Goal: Information Seeking & Learning: Learn about a topic

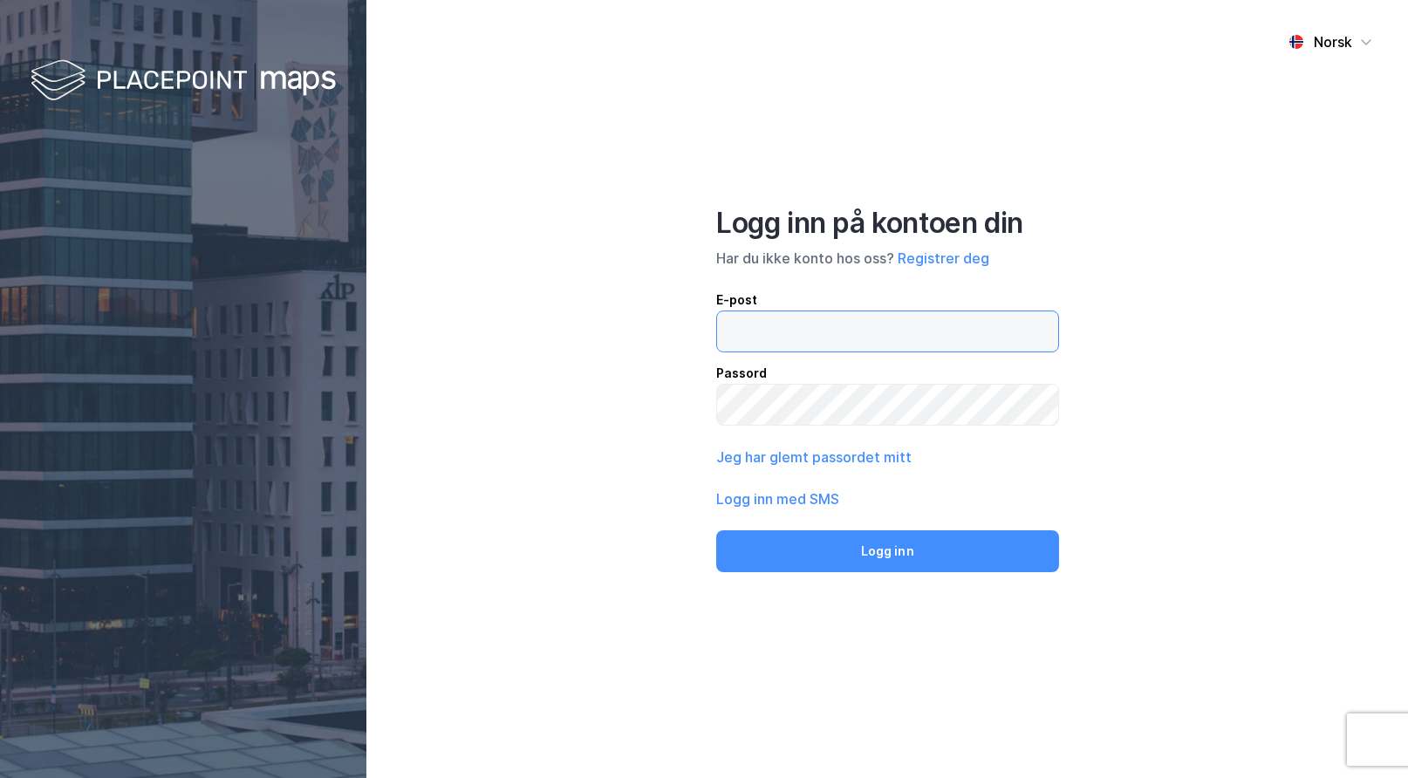
click at [826, 334] on input "email" at bounding box center [887, 331] width 341 height 40
type input "rso@placepoint.no"
click at [716, 530] on button "Logg inn" at bounding box center [887, 551] width 342 height 42
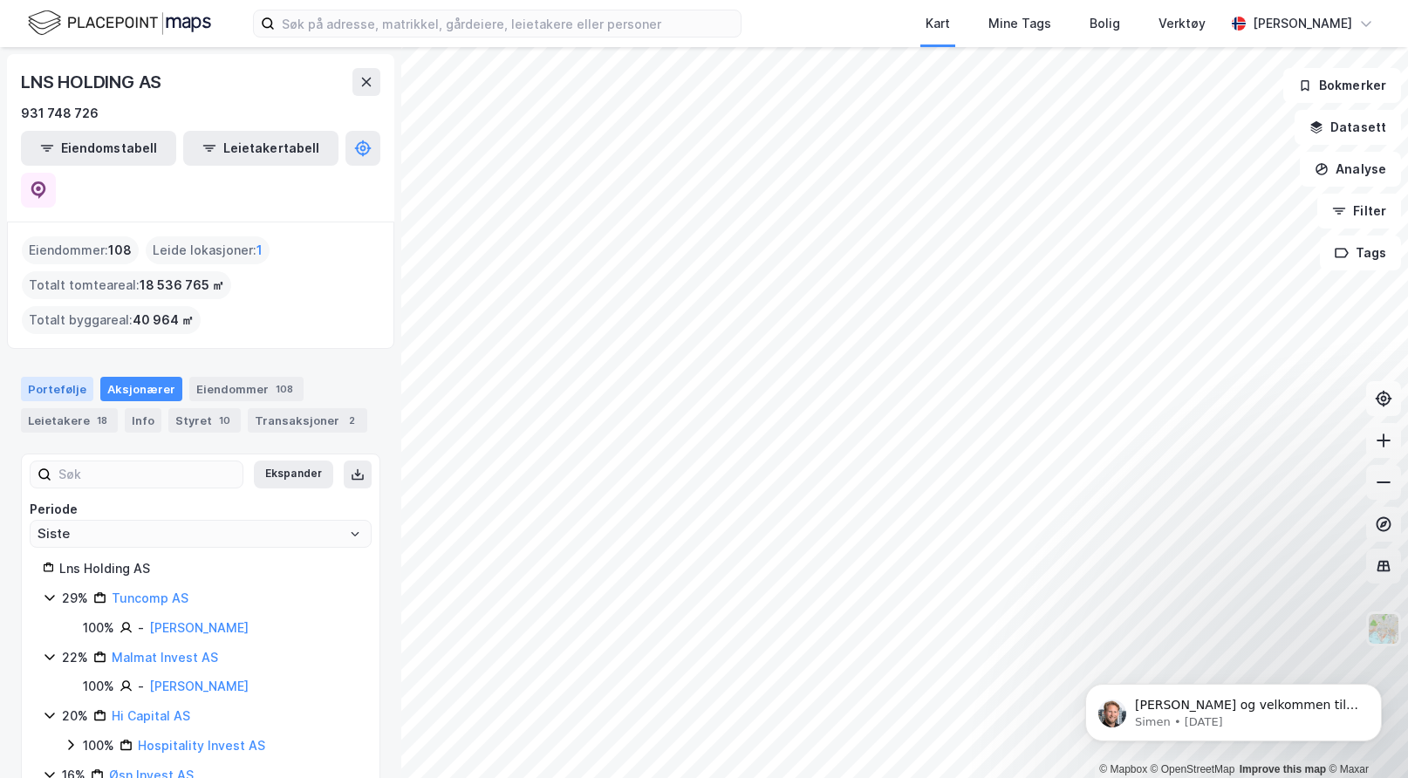
click at [56, 377] on div "Portefølje" at bounding box center [57, 389] width 72 height 24
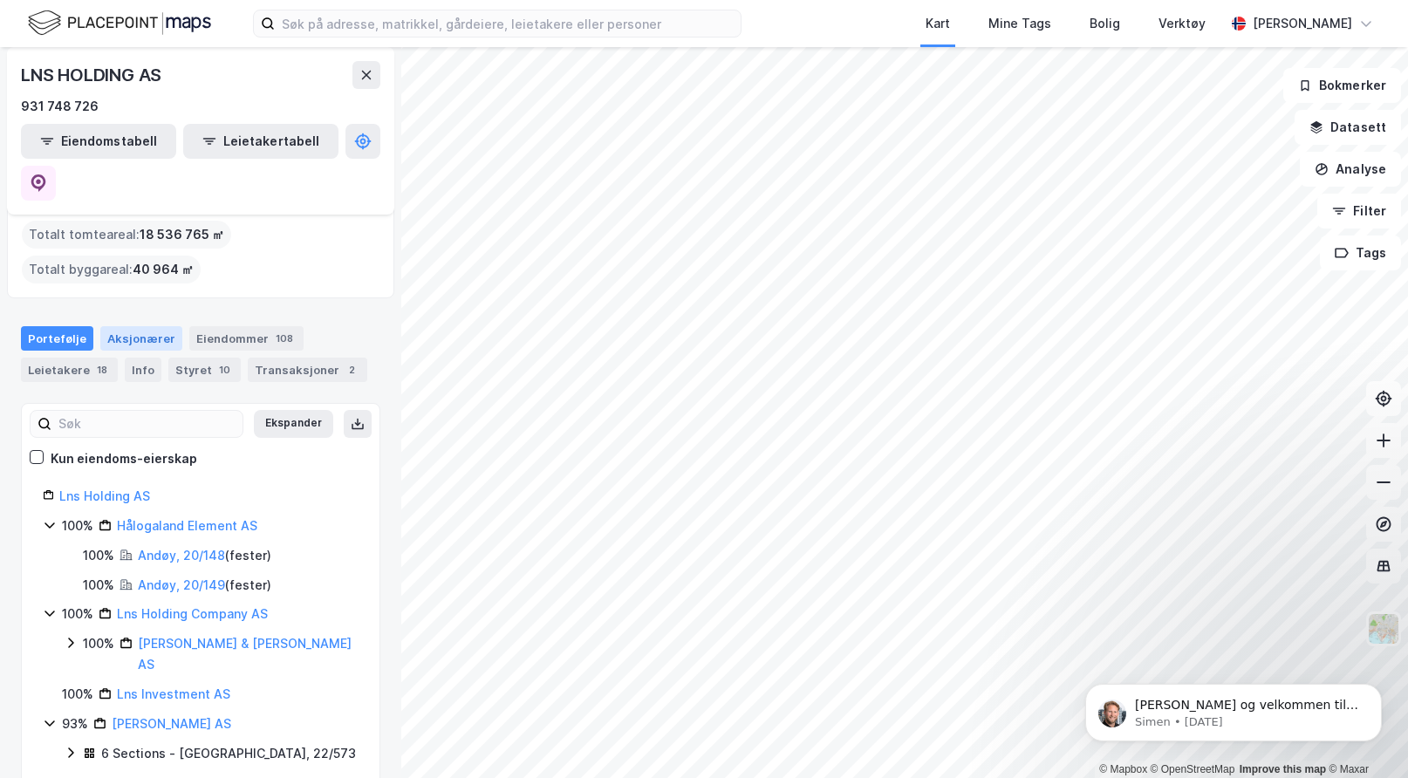
scroll to position [174, 0]
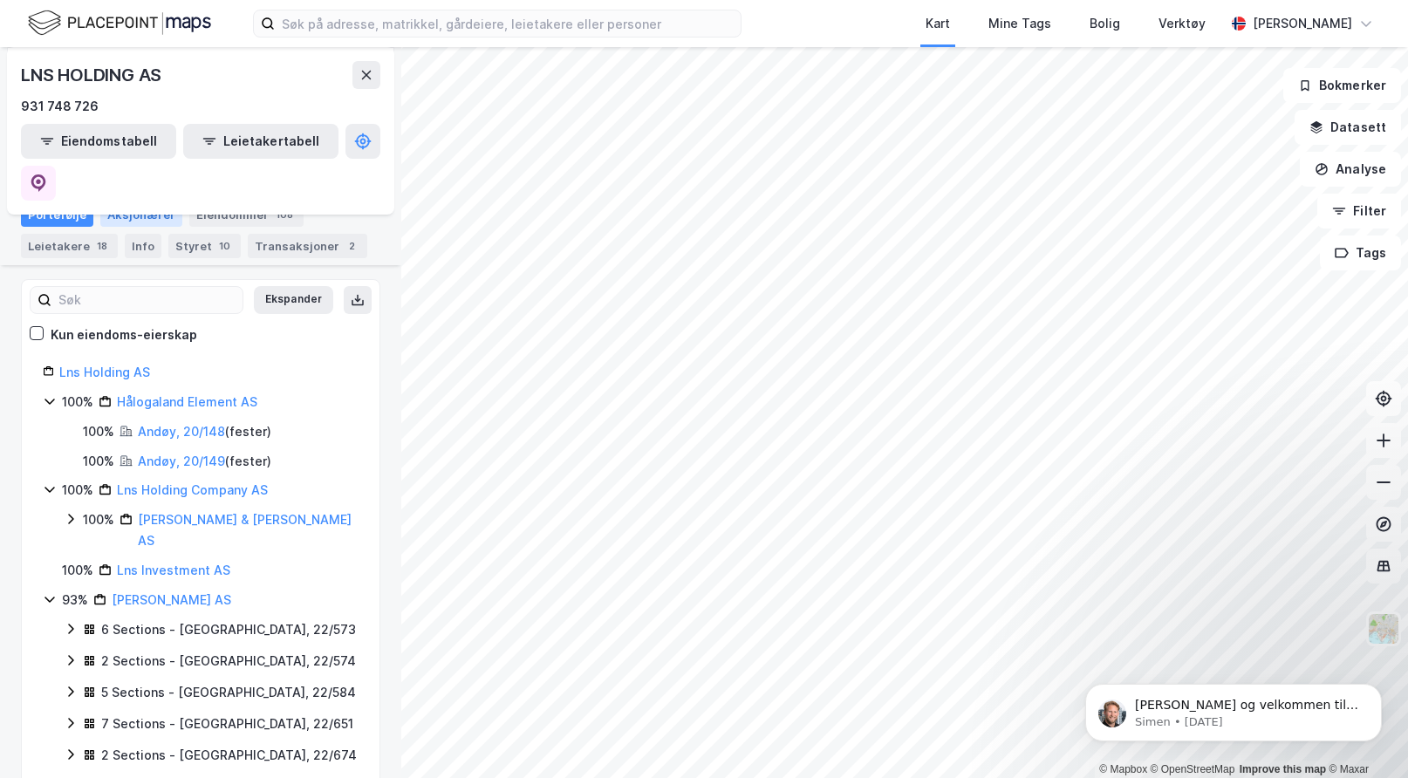
click at [142, 202] on div "Aksjonærer" at bounding box center [141, 214] width 82 height 24
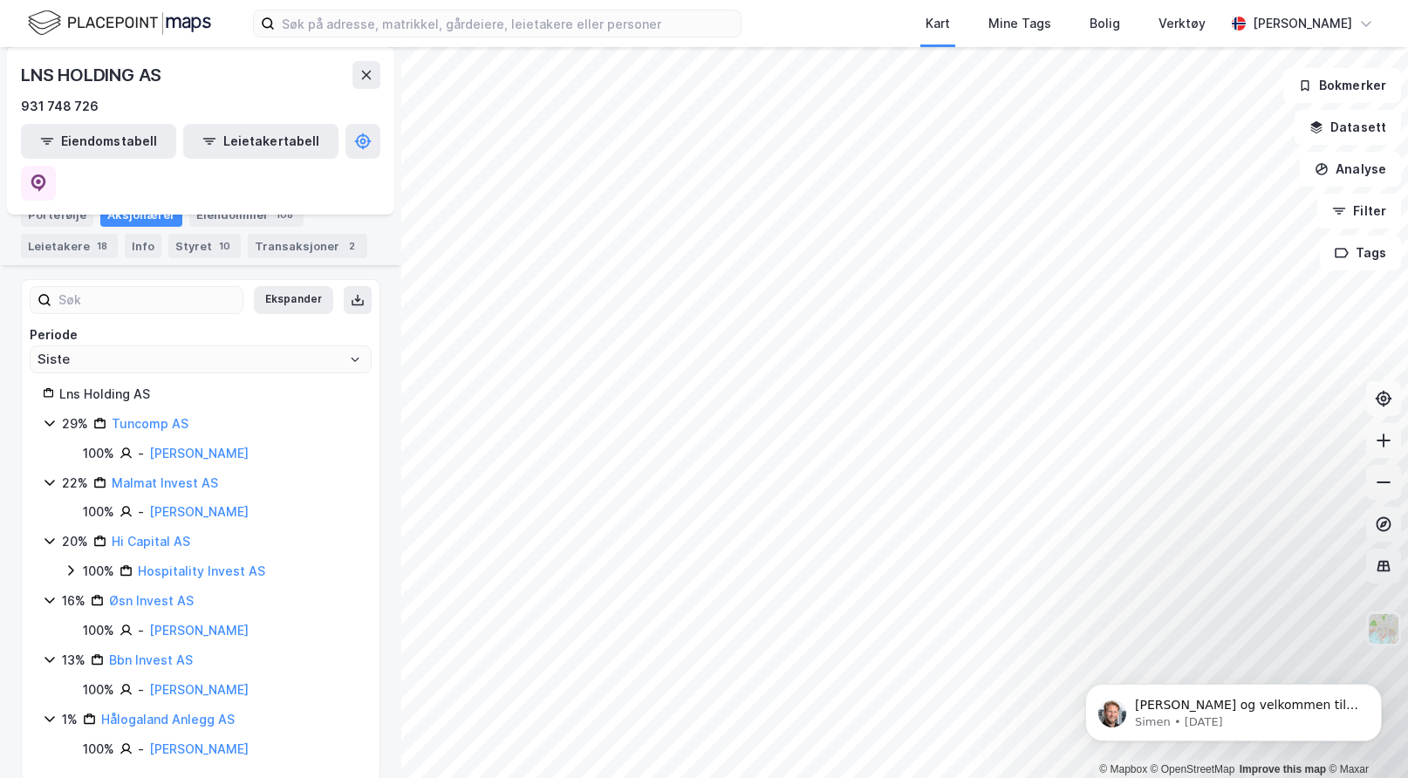
scroll to position [155, 0]
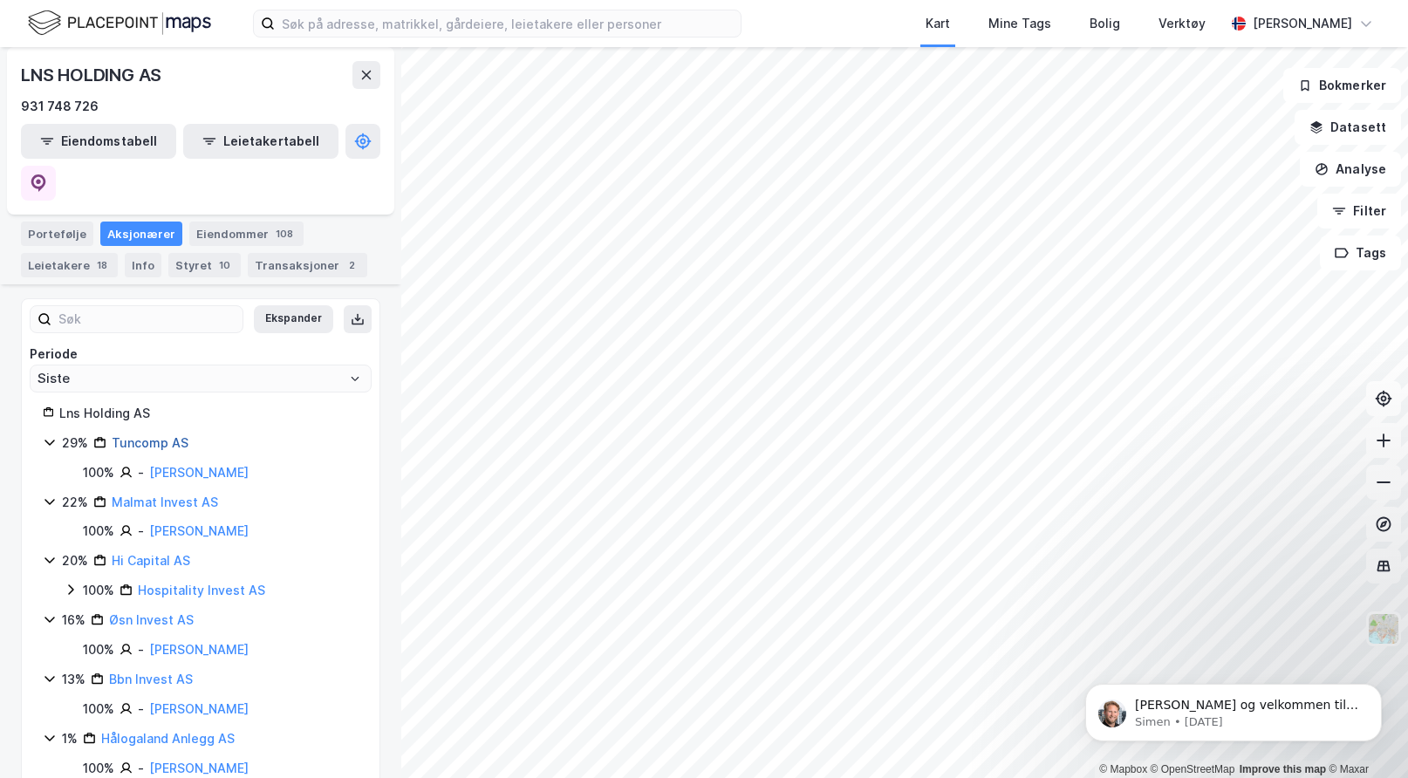
click at [138, 435] on link "Tuncomp AS" at bounding box center [150, 442] width 77 height 15
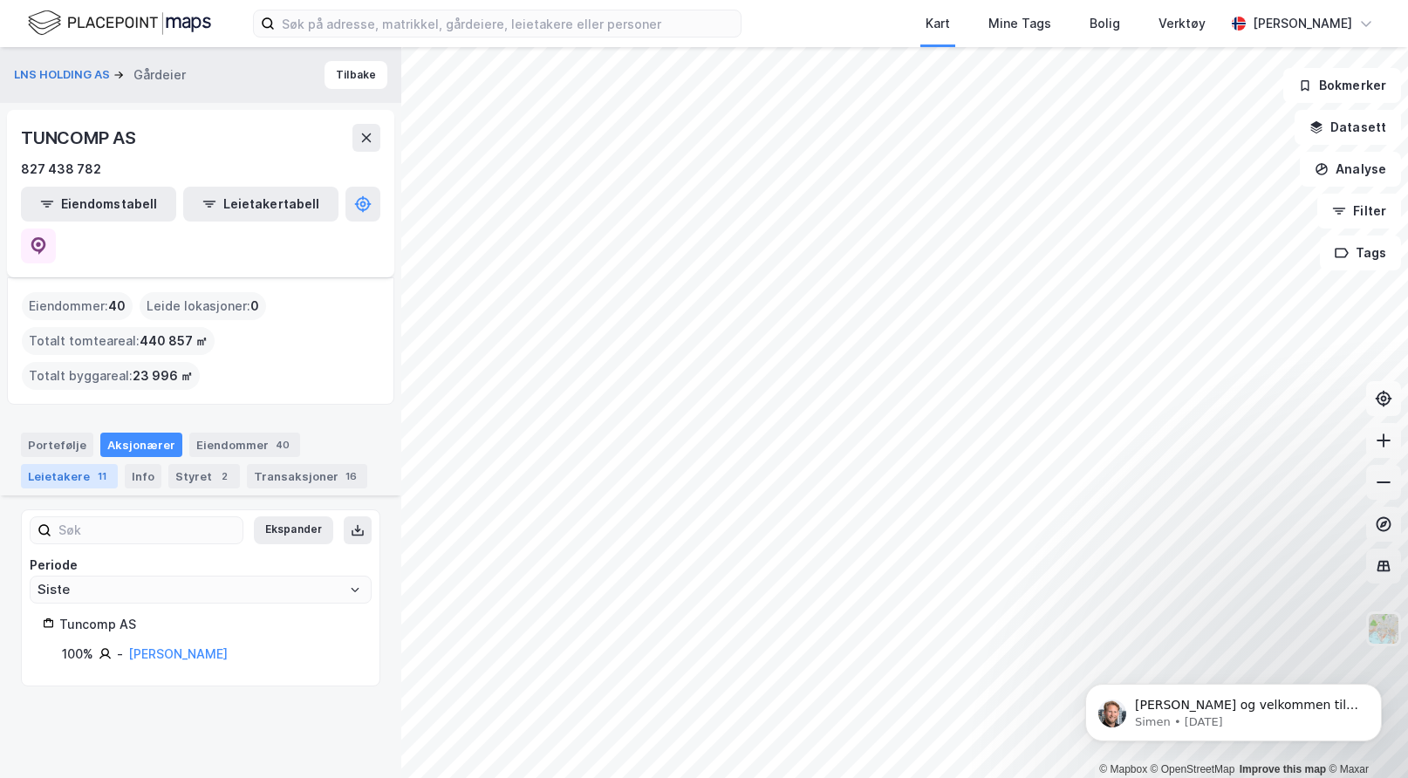
click at [77, 464] on div "Leietakere 11" at bounding box center [69, 476] width 97 height 24
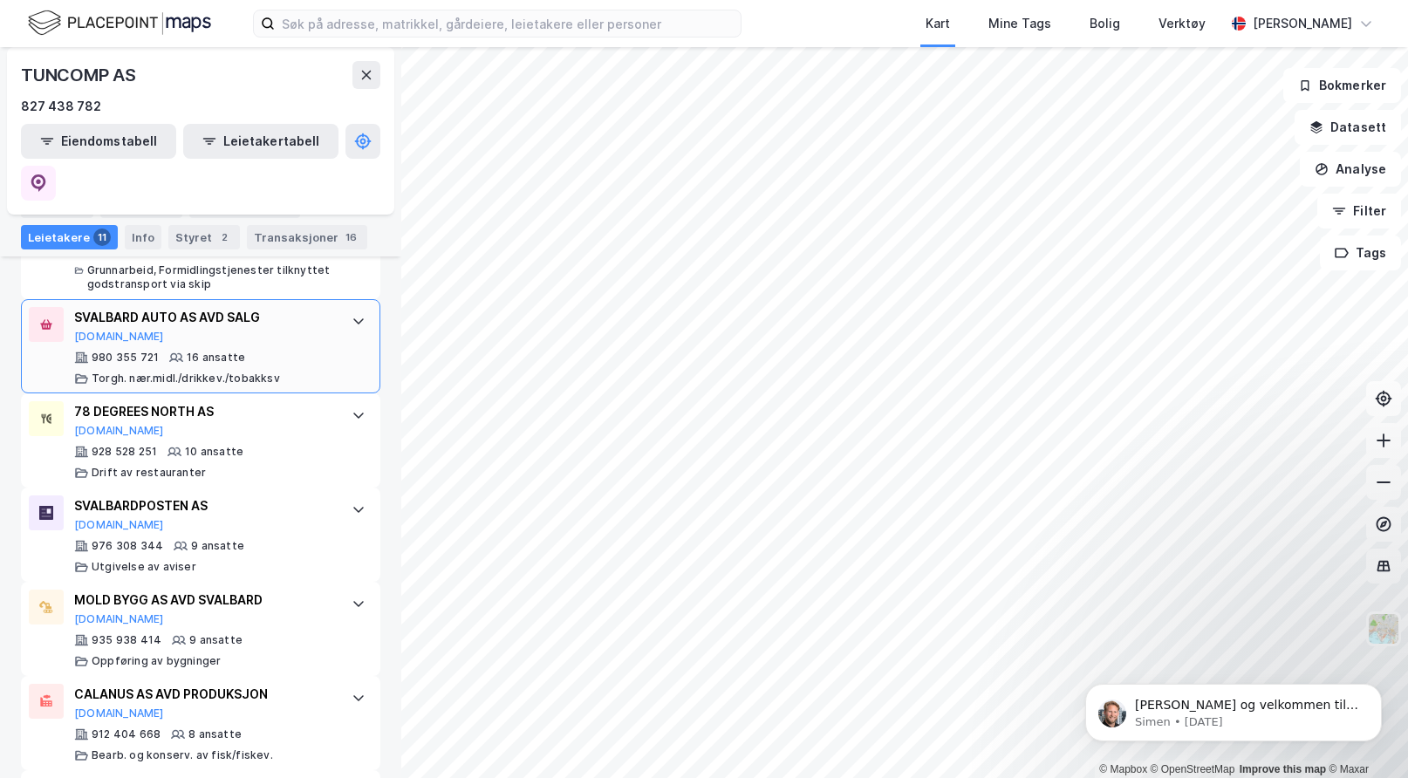
scroll to position [656, 0]
click at [164, 17] on img at bounding box center [119, 23] width 183 height 31
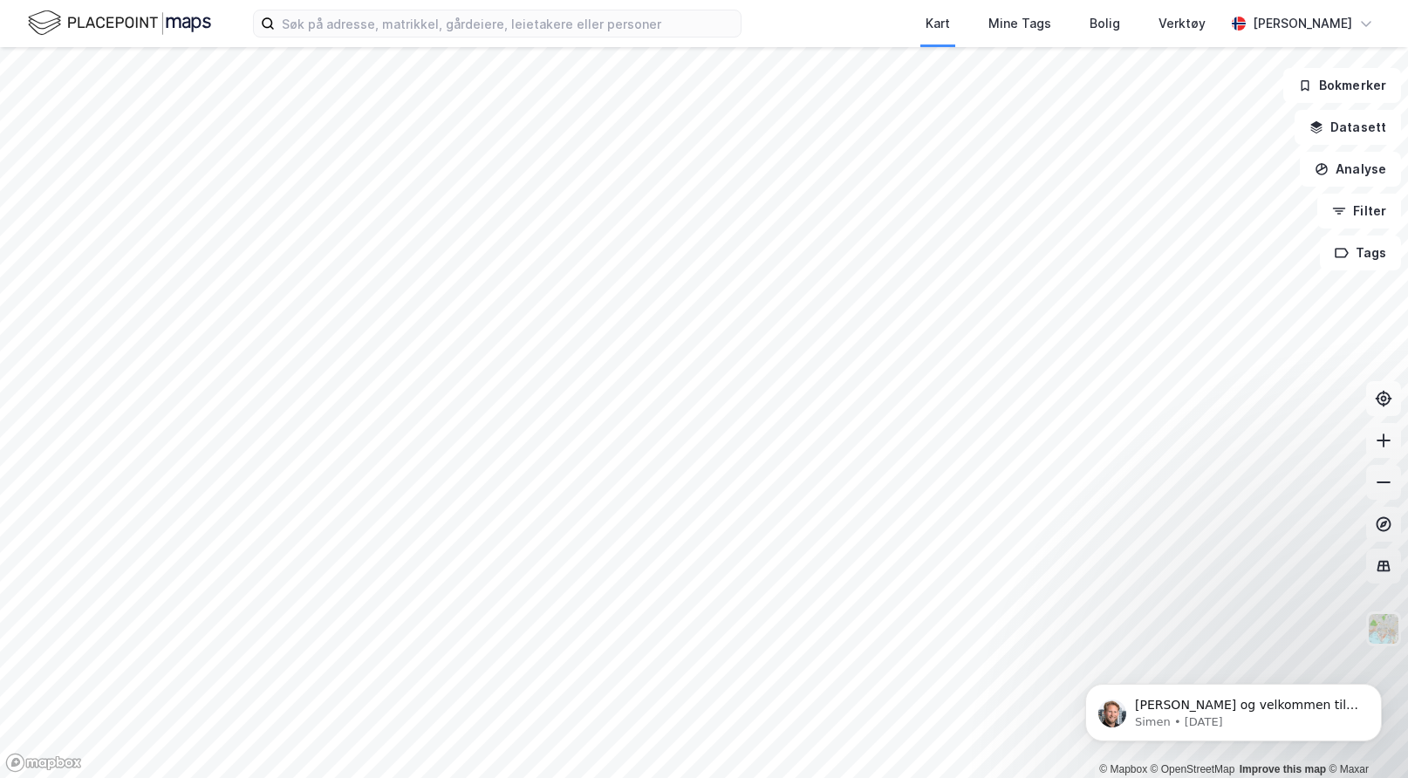
click at [679, 31] on div "Kart Mine Tags Bolig Verktøy [PERSON_NAME] © Mapbox © OpenStreetMap Improve thi…" at bounding box center [704, 389] width 1408 height 778
click at [574, 46] on div "Kart Mine Tags Bolig Verktøy [PERSON_NAME] © Mapbox © OpenStreetMap Improve thi…" at bounding box center [704, 389] width 1408 height 778
click at [1363, 123] on button "Datasett" at bounding box center [1347, 127] width 106 height 35
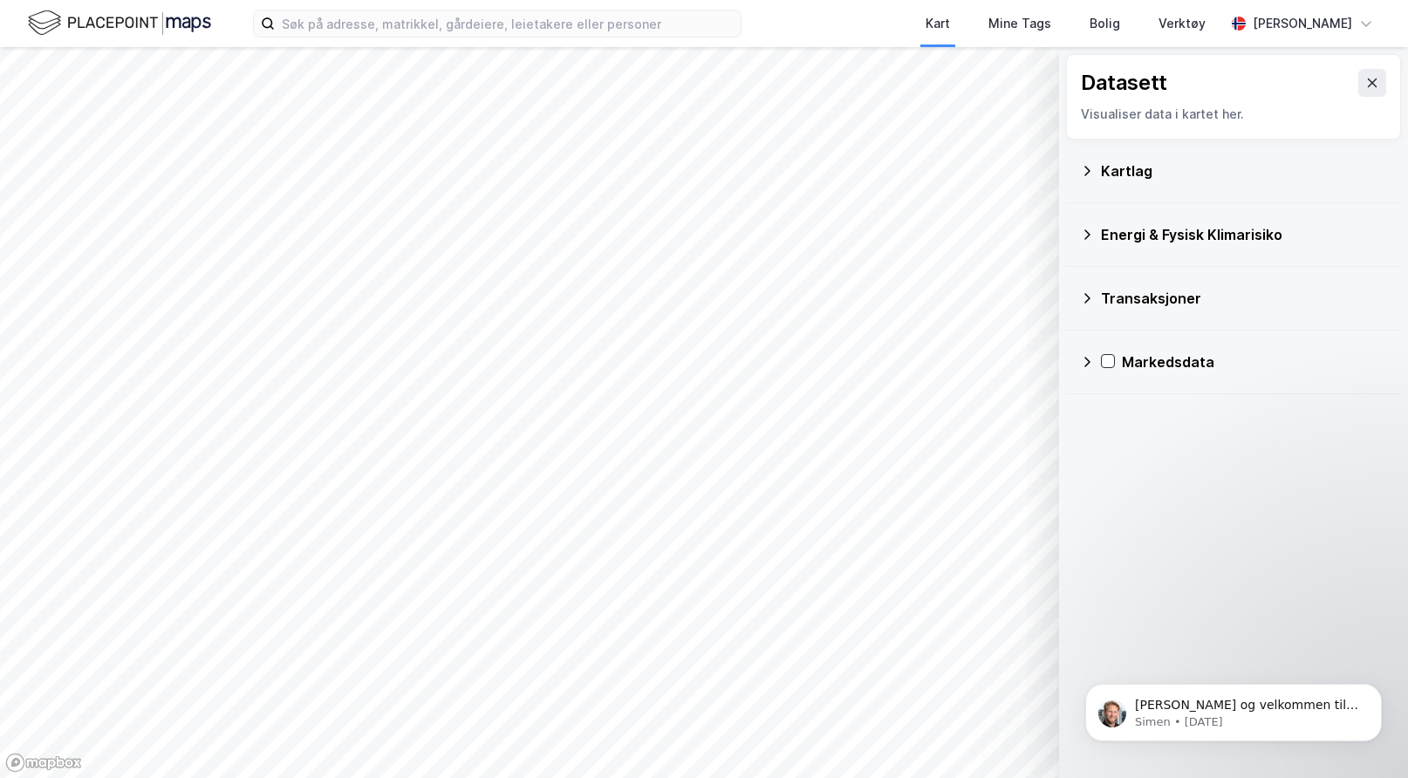
click at [1117, 164] on div "Kartlag" at bounding box center [1244, 170] width 286 height 21
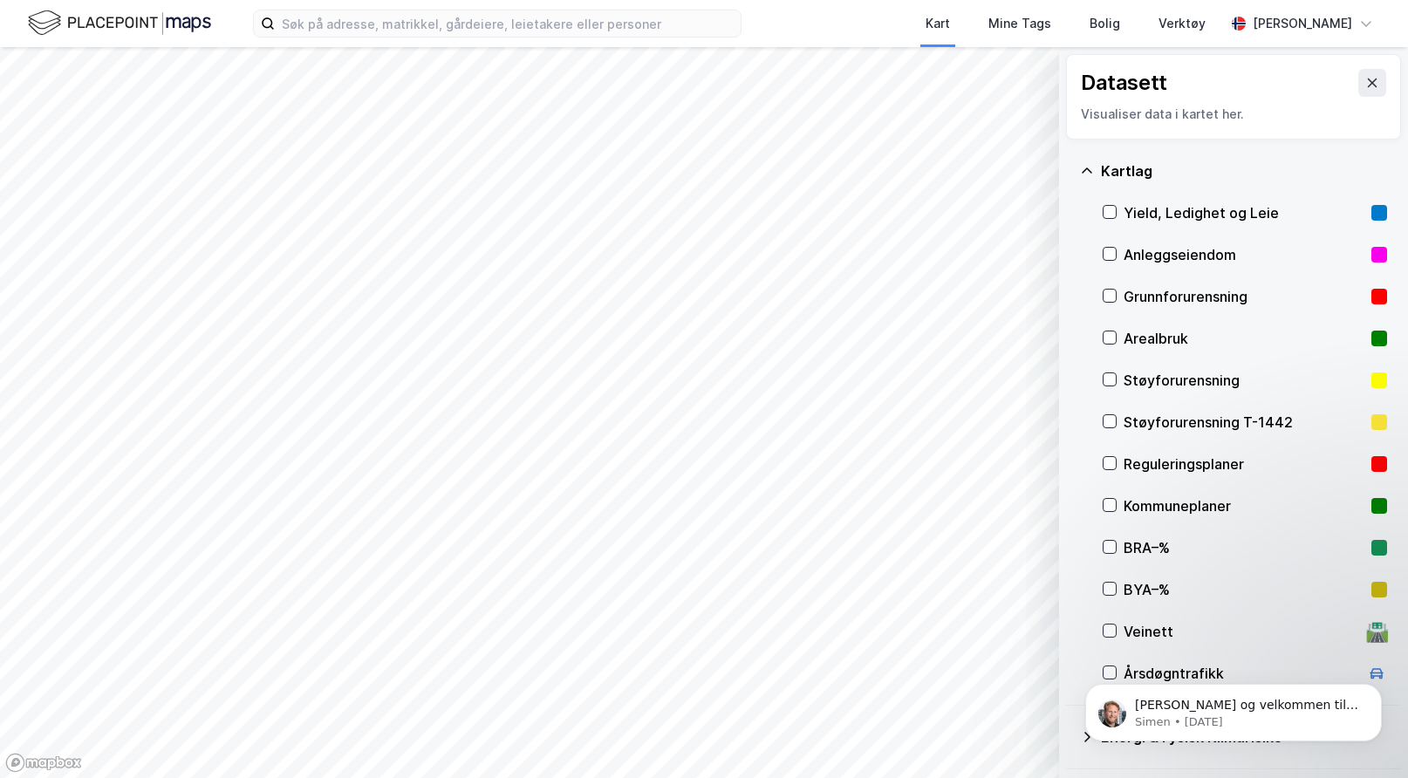
click at [1146, 336] on div "Arealbruk" at bounding box center [1243, 338] width 241 height 21
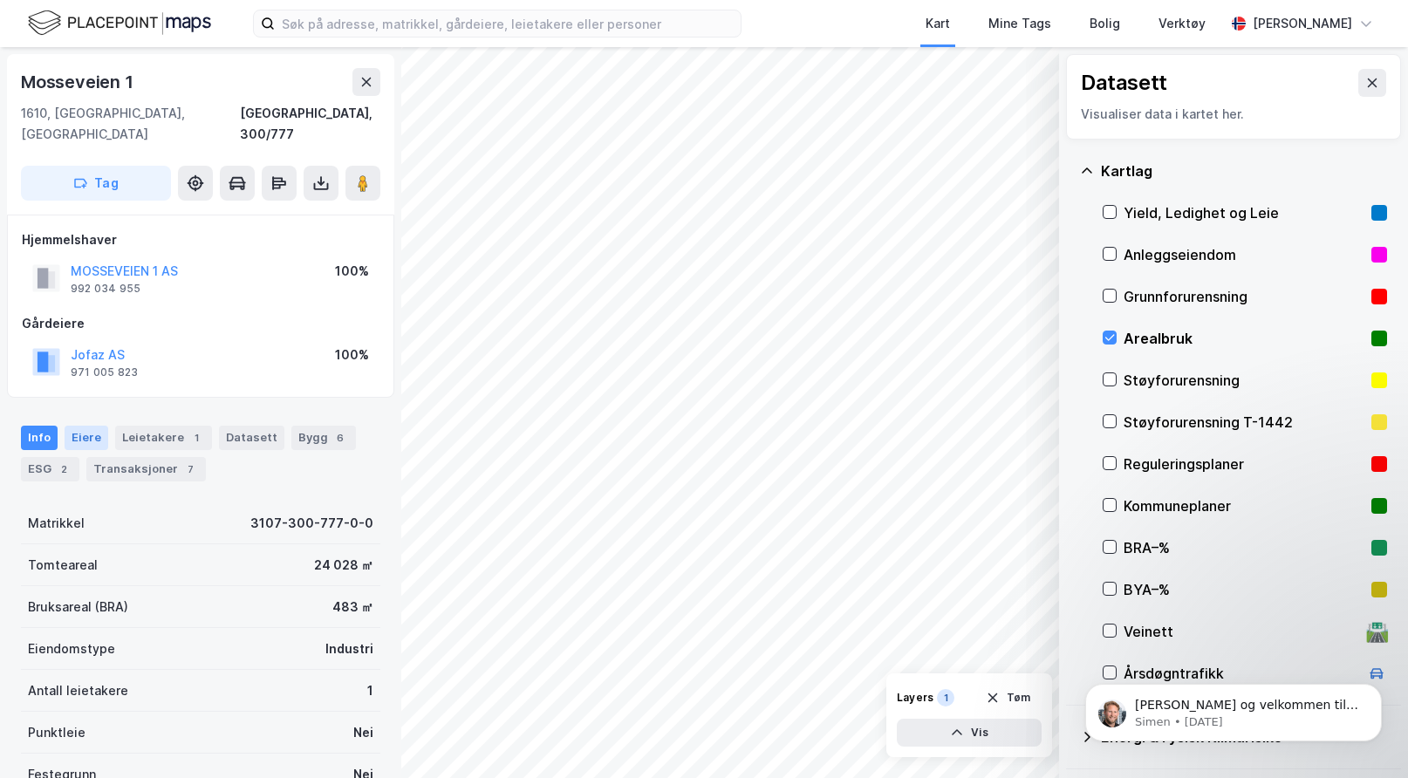
click at [84, 426] on div "Eiere" at bounding box center [87, 438] width 44 height 24
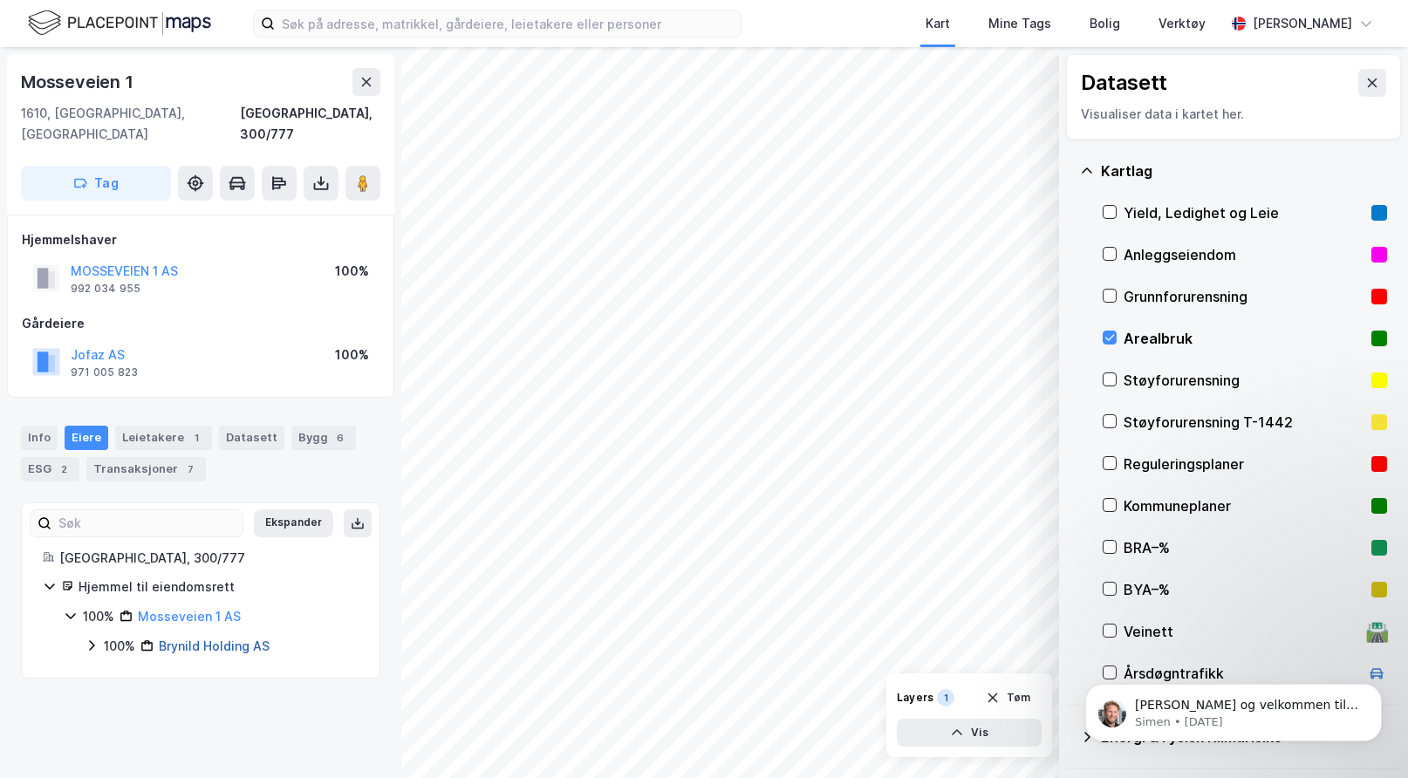
click at [195, 638] on link "Brynild Holding AS" at bounding box center [214, 645] width 111 height 15
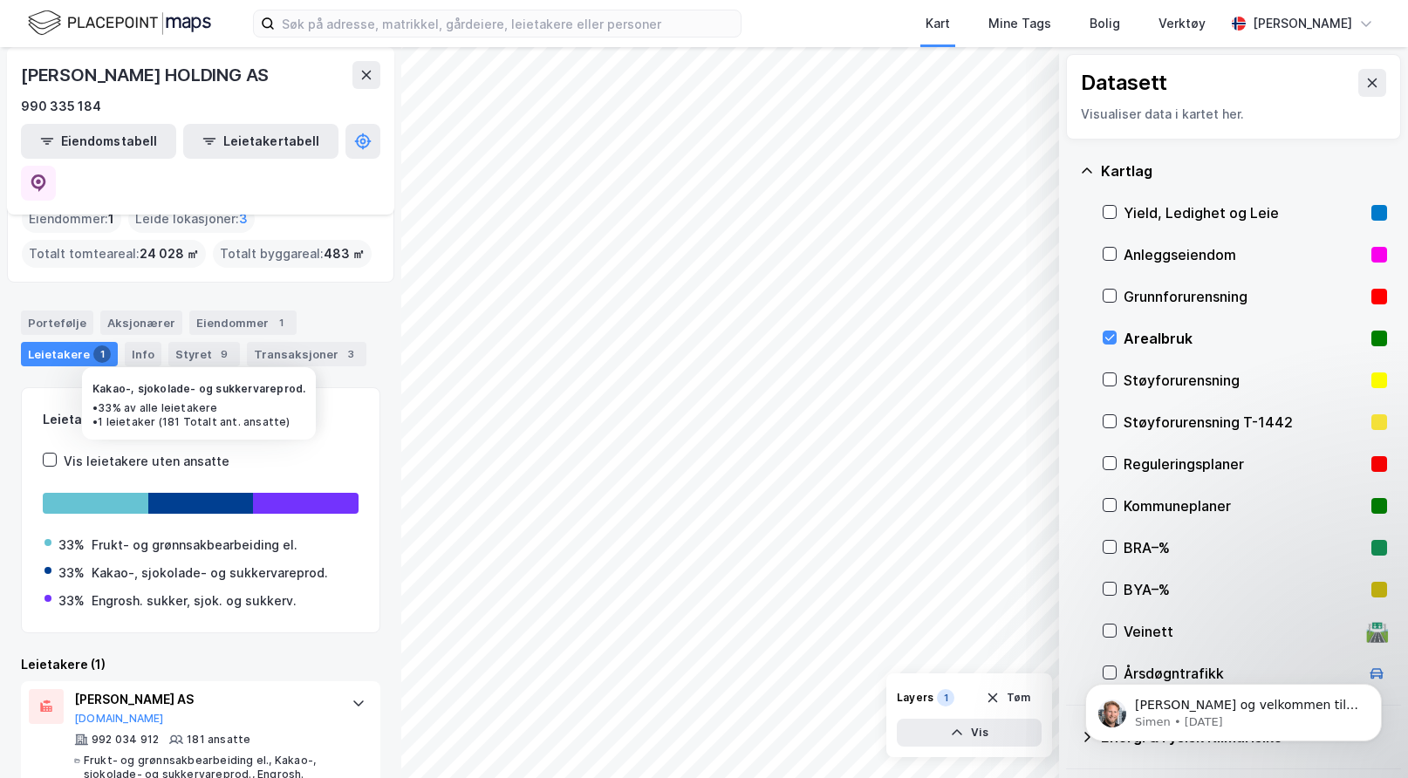
scroll to position [90, 0]
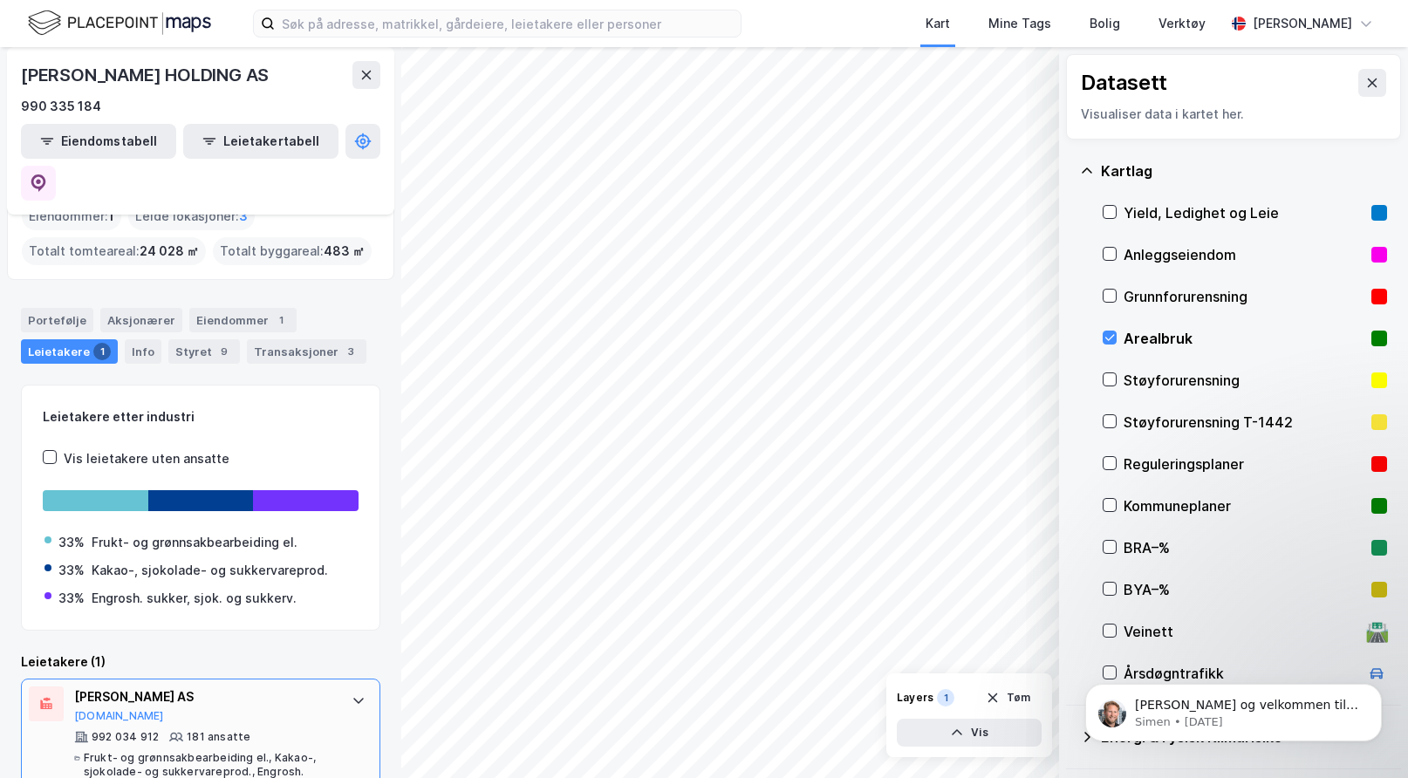
click at [352, 693] on icon at bounding box center [359, 700] width 14 height 14
click at [134, 308] on div "Aksjonærer" at bounding box center [141, 320] width 82 height 24
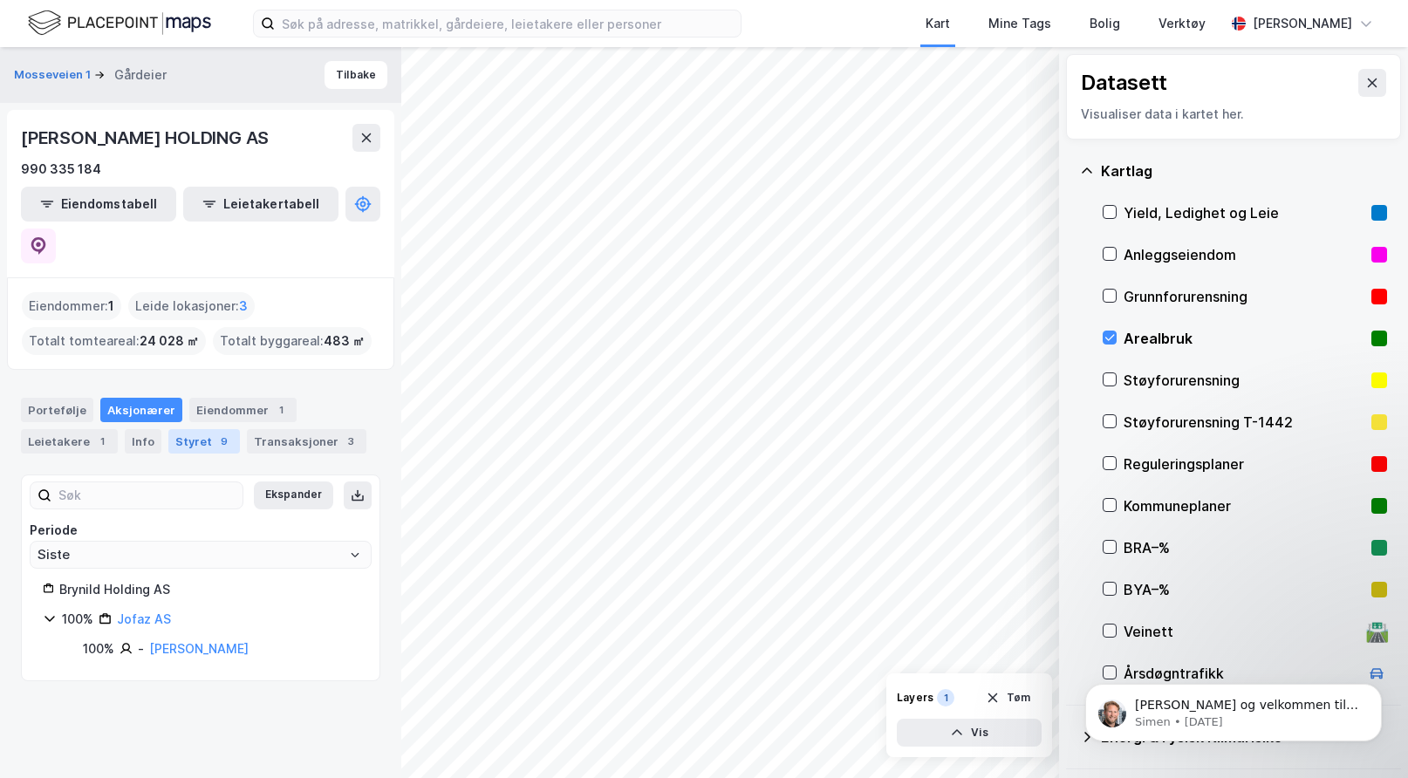
click at [185, 429] on div "Styret 9" at bounding box center [204, 441] width 72 height 24
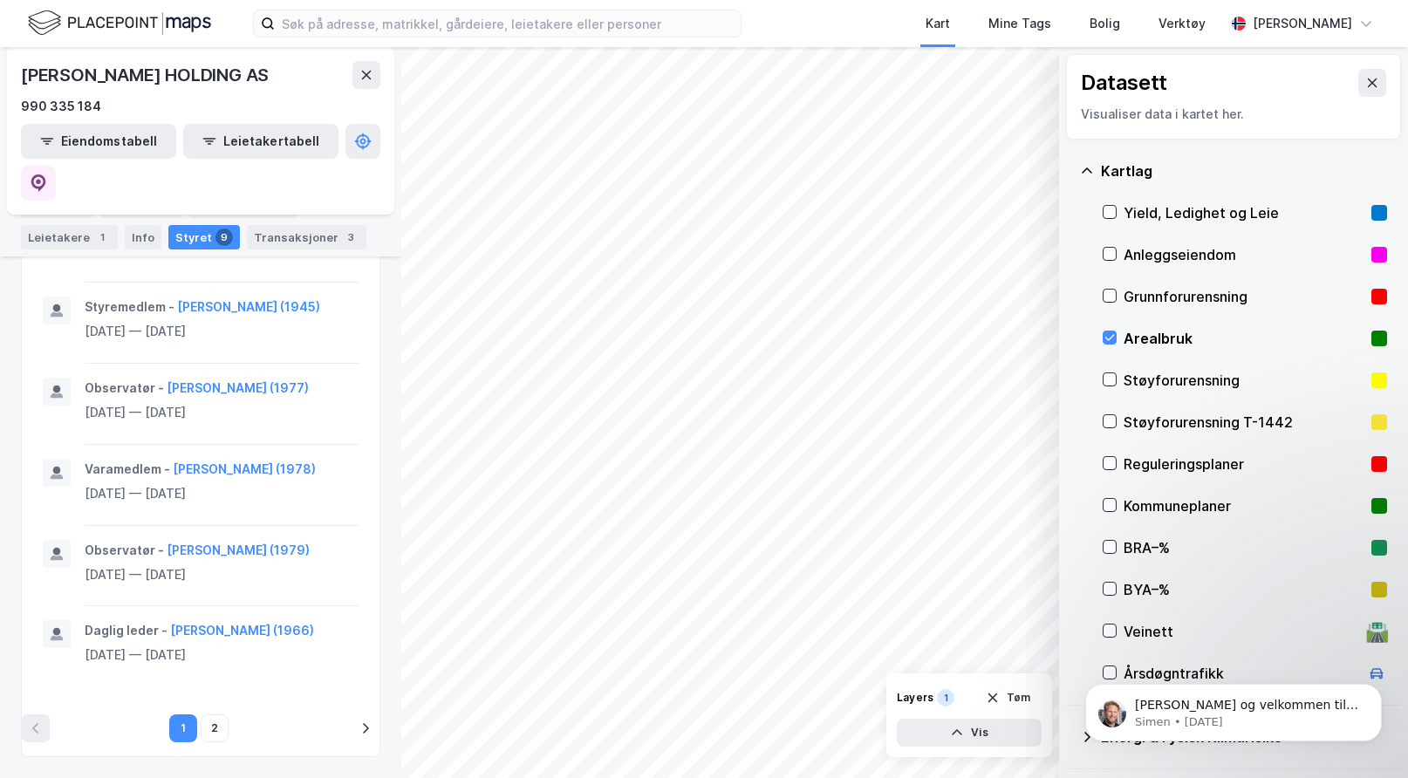
scroll to position [1565, 0]
click at [208, 734] on button "2" at bounding box center [215, 728] width 28 height 28
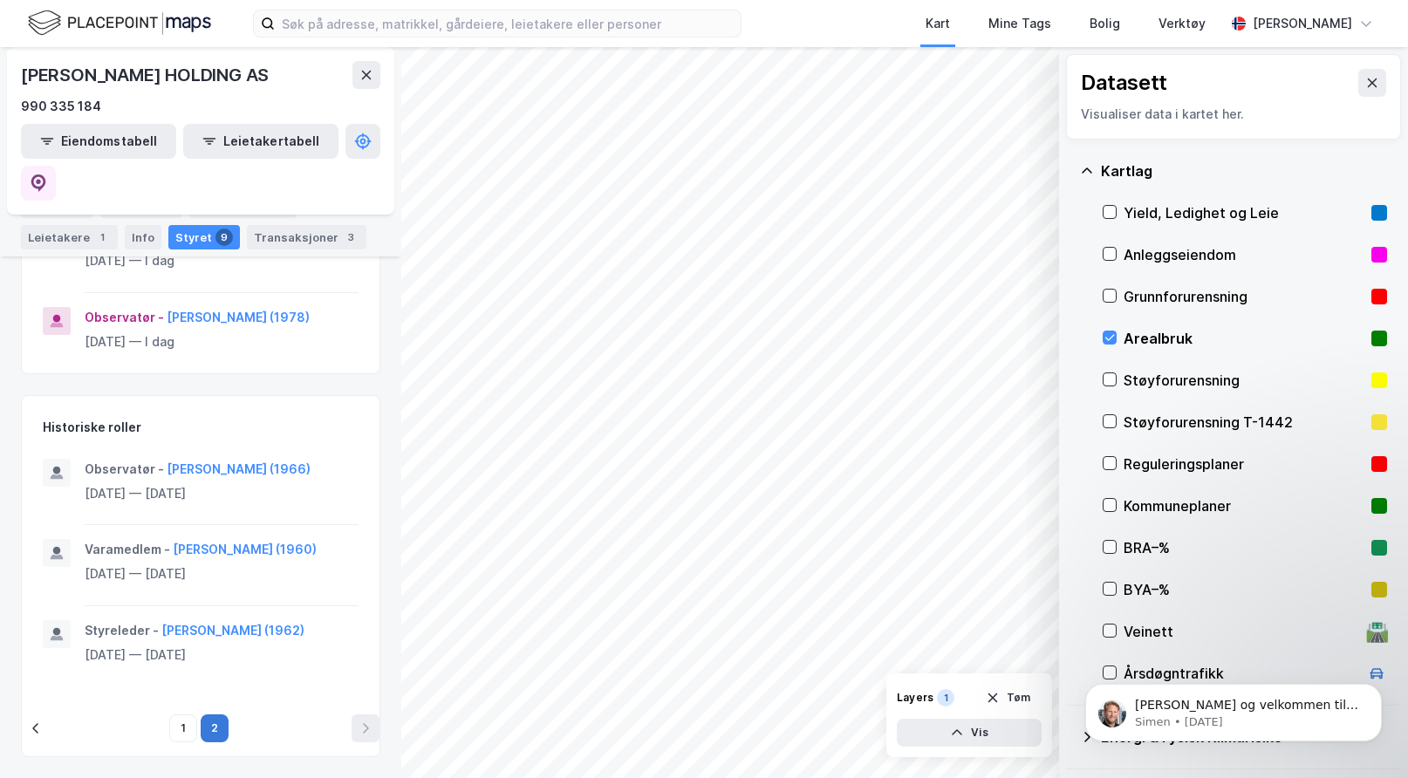
scroll to position [937, 0]
click at [180, 728] on button "1" at bounding box center [183, 728] width 28 height 28
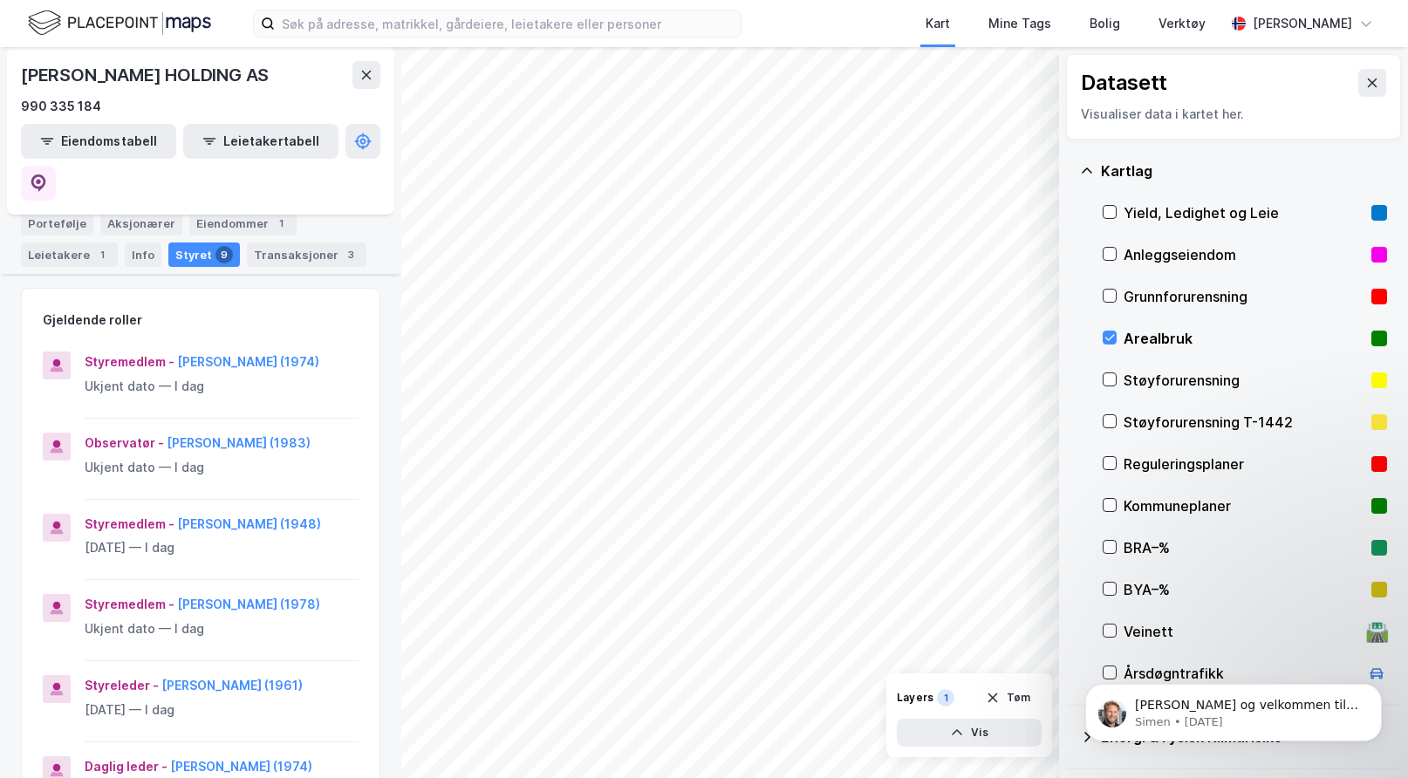
scroll to position [0, 0]
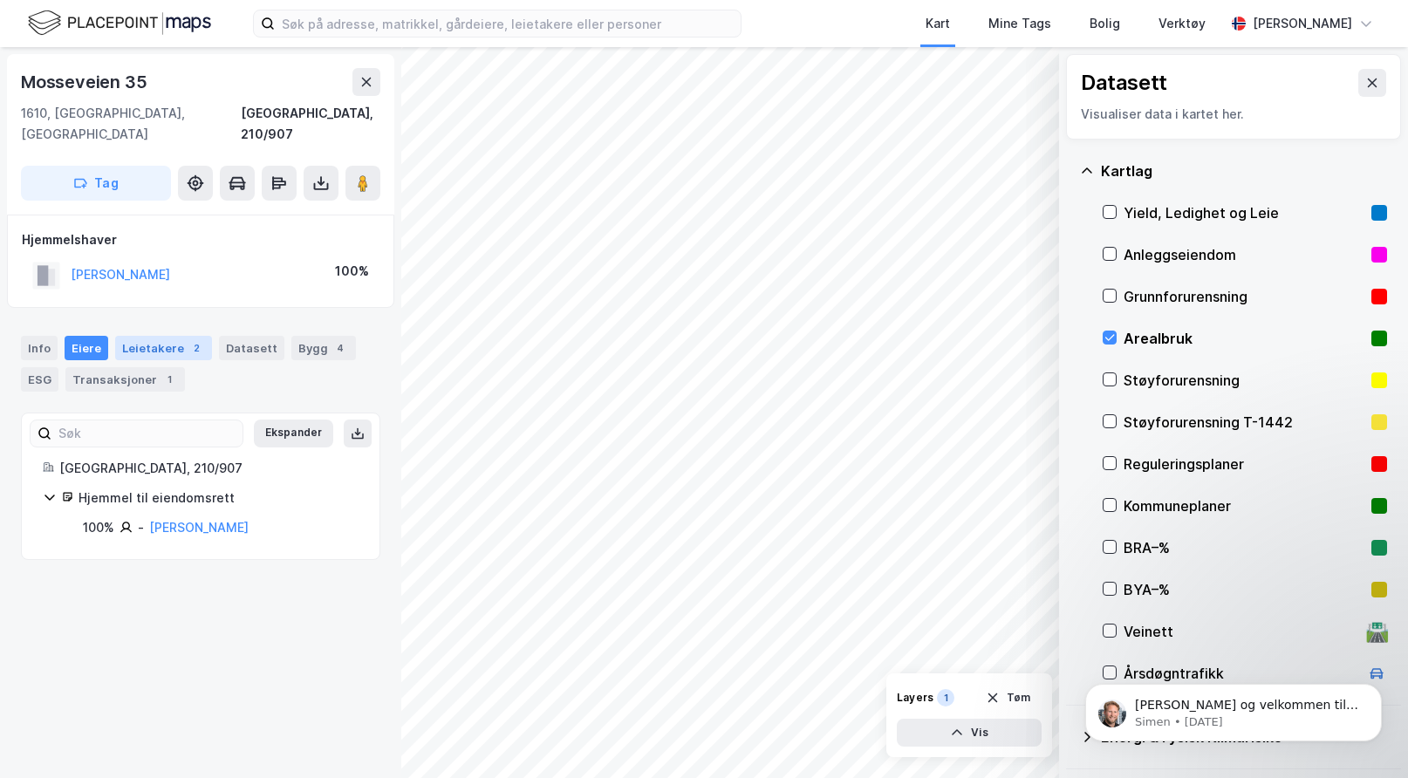
click at [162, 336] on div "Leietakere 2" at bounding box center [163, 348] width 97 height 24
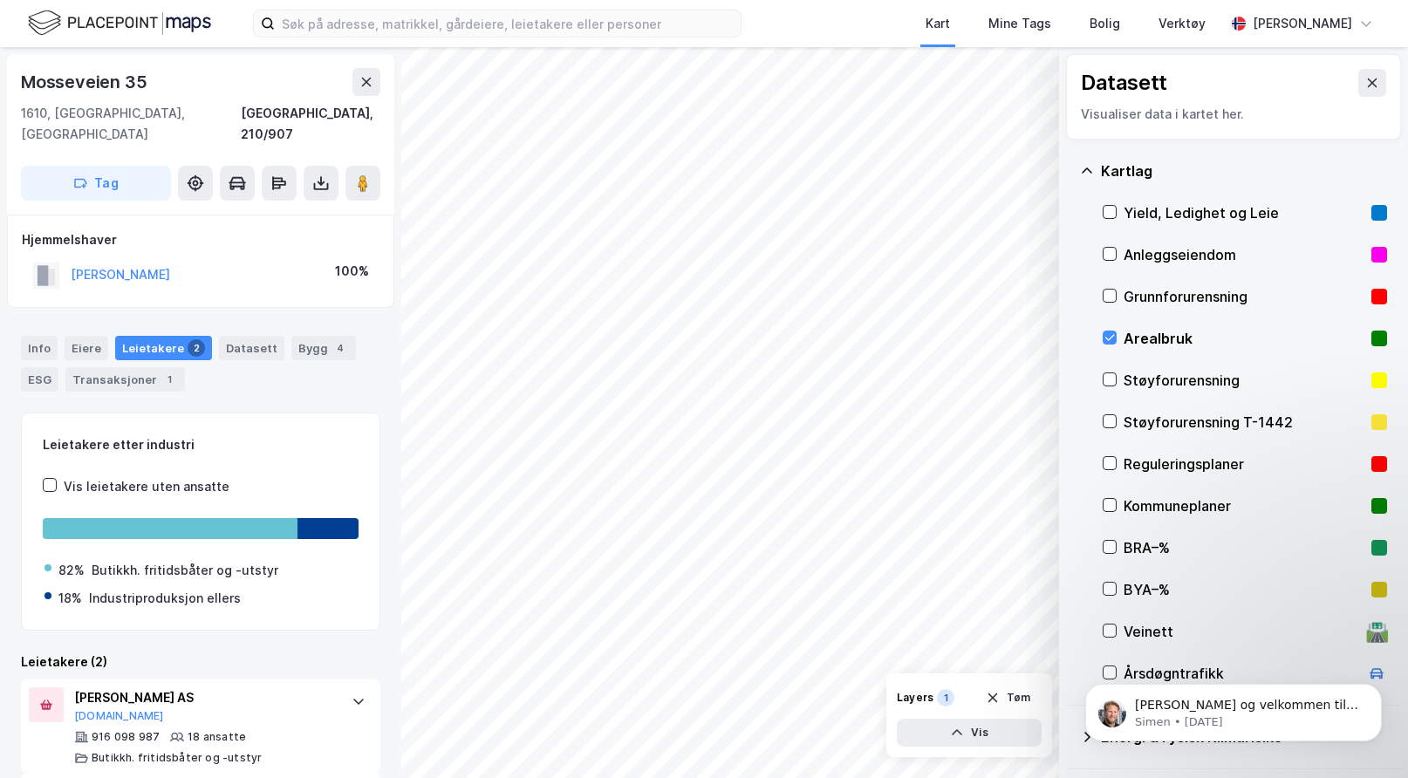
scroll to position [86, 0]
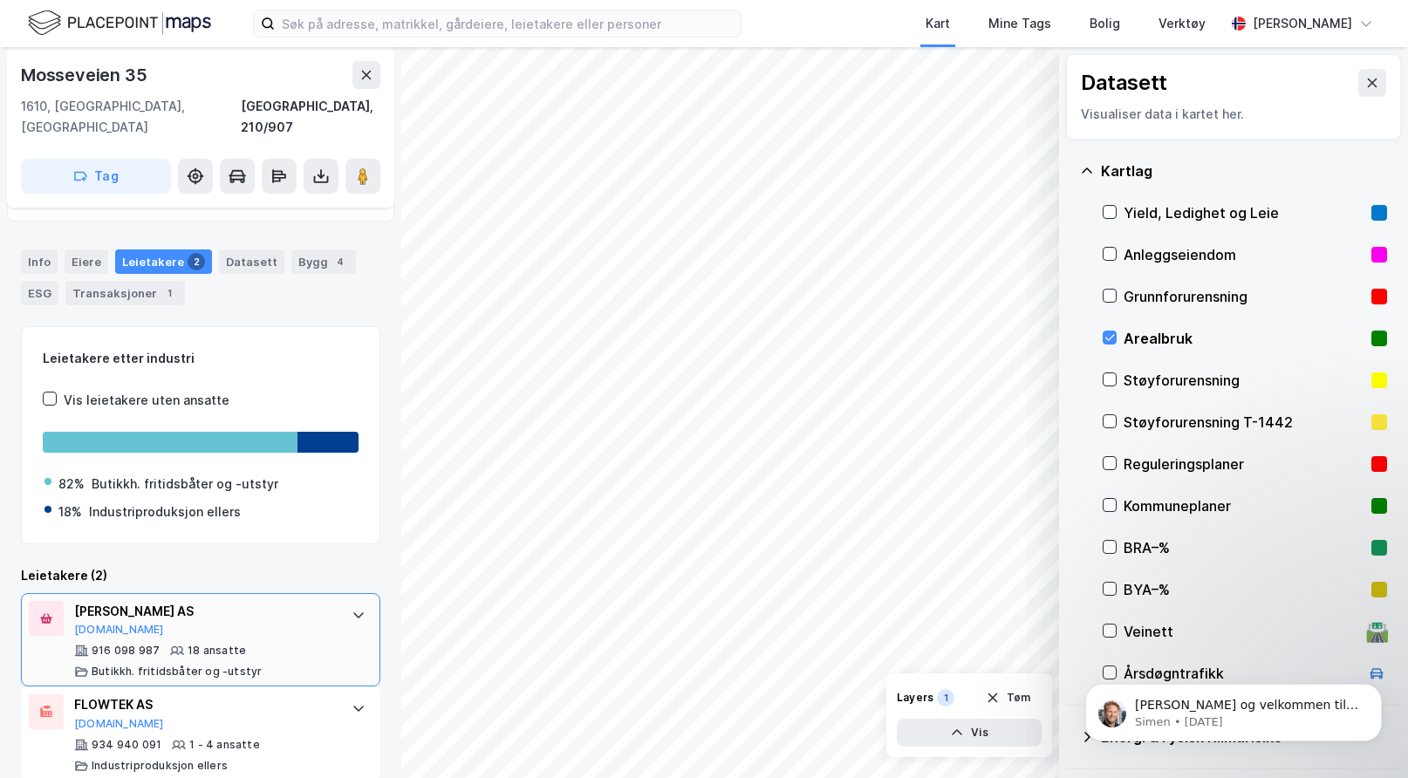
click at [155, 601] on div "[PERSON_NAME] AS" at bounding box center [204, 611] width 260 height 21
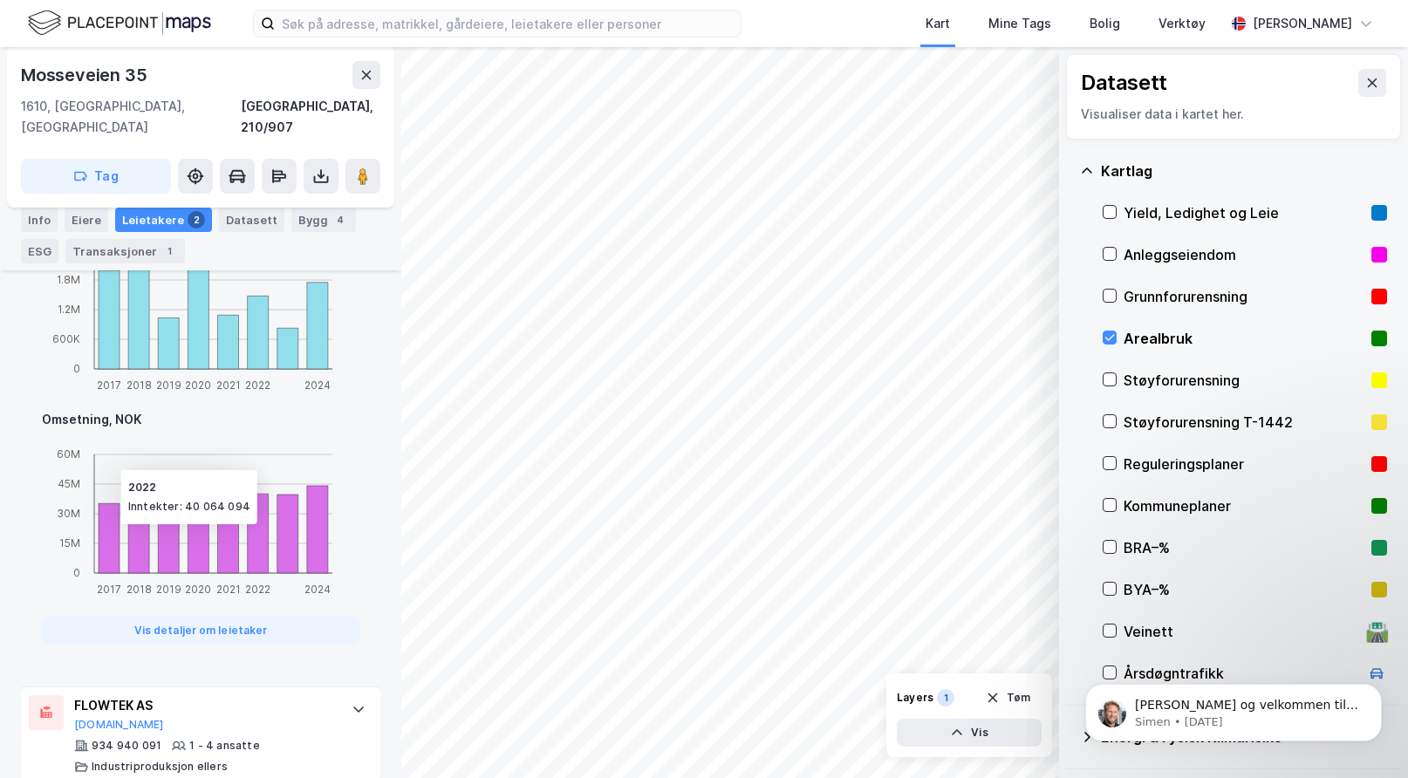
scroll to position [975, 0]
click at [223, 616] on button "Vis detaljer om leietaker" at bounding box center [201, 630] width 318 height 28
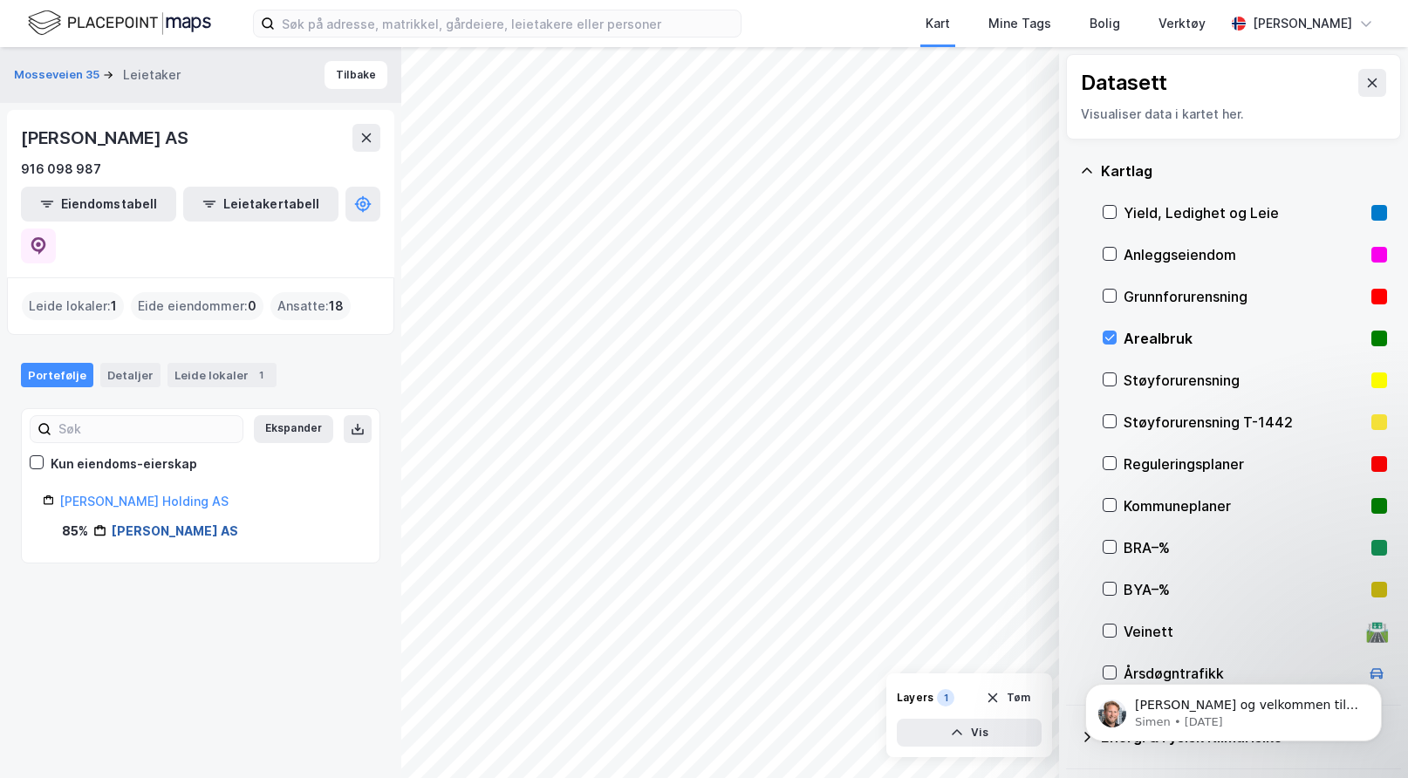
click at [161, 523] on link "[PERSON_NAME] AS" at bounding box center [175, 530] width 126 height 15
click at [177, 523] on link "[PERSON_NAME] AS" at bounding box center [175, 530] width 126 height 15
click at [197, 363] on div "Leide lokaler 1" at bounding box center [221, 375] width 109 height 24
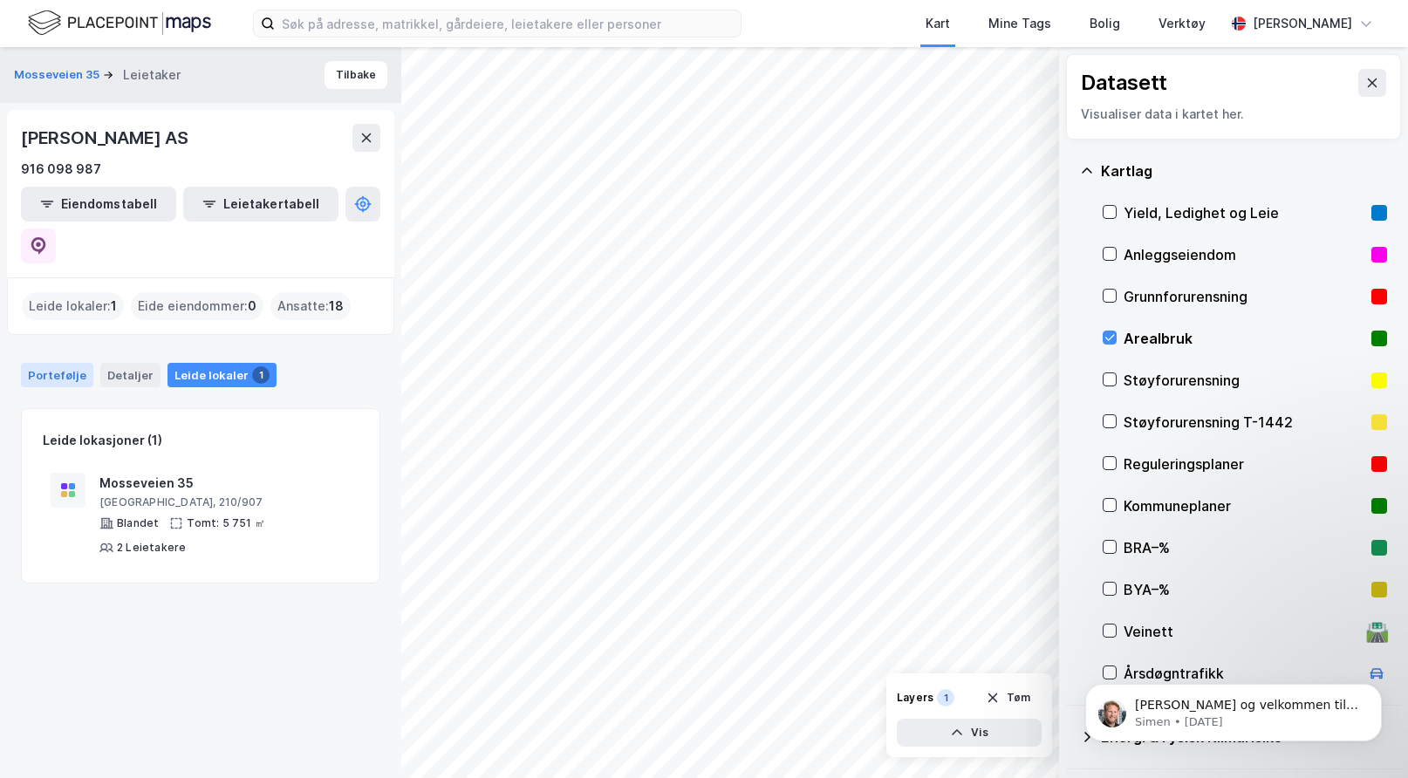
click at [55, 363] on div "Portefølje" at bounding box center [57, 375] width 72 height 24
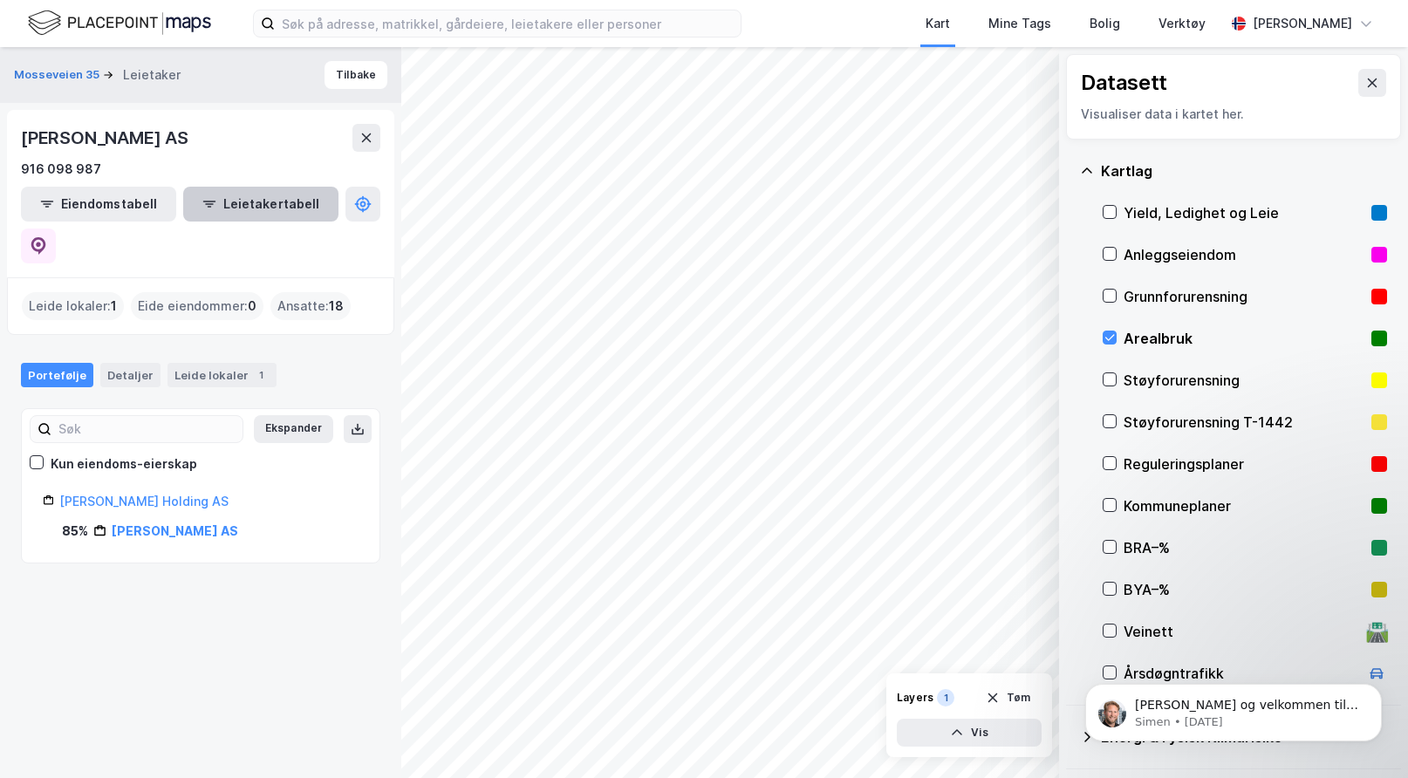
click at [212, 199] on button "Leietakertabell" at bounding box center [260, 204] width 155 height 35
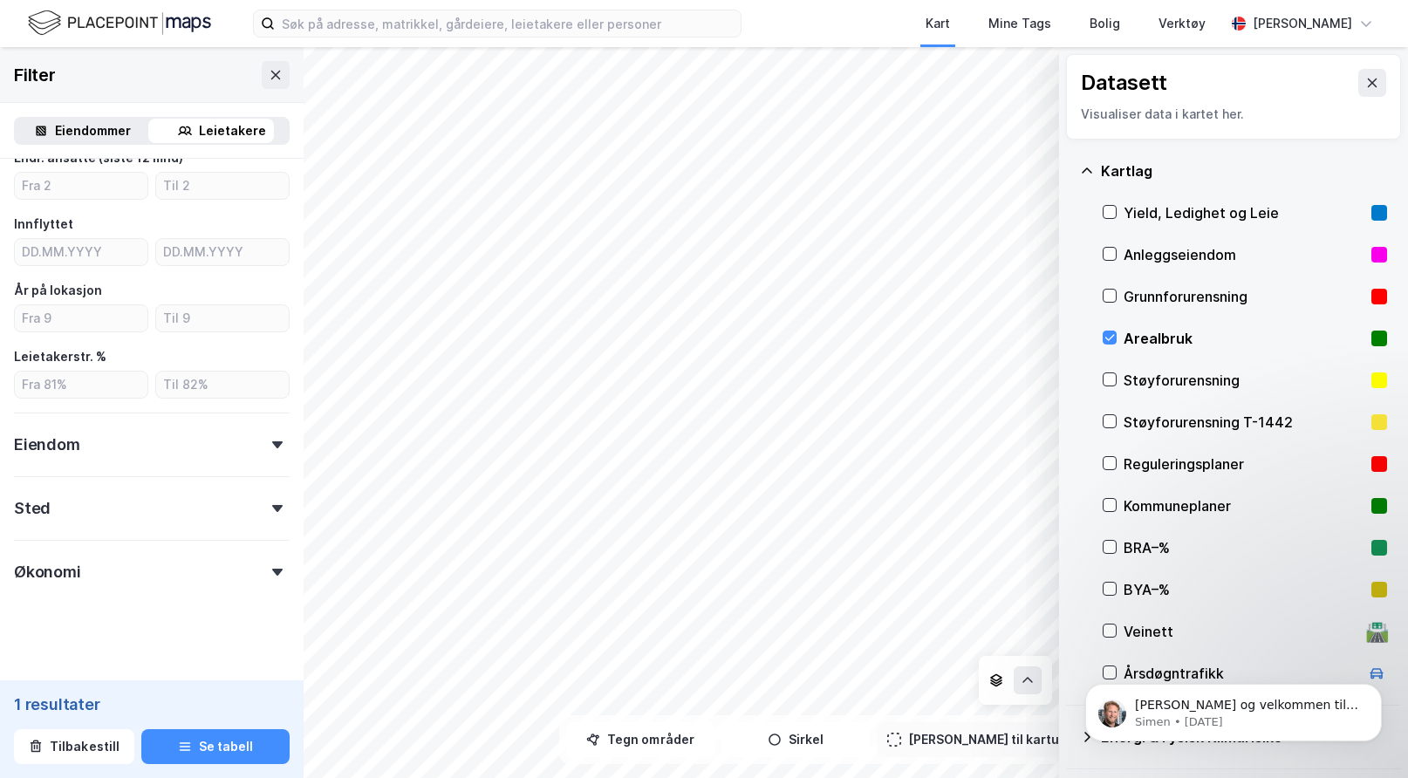
scroll to position [412, 0]
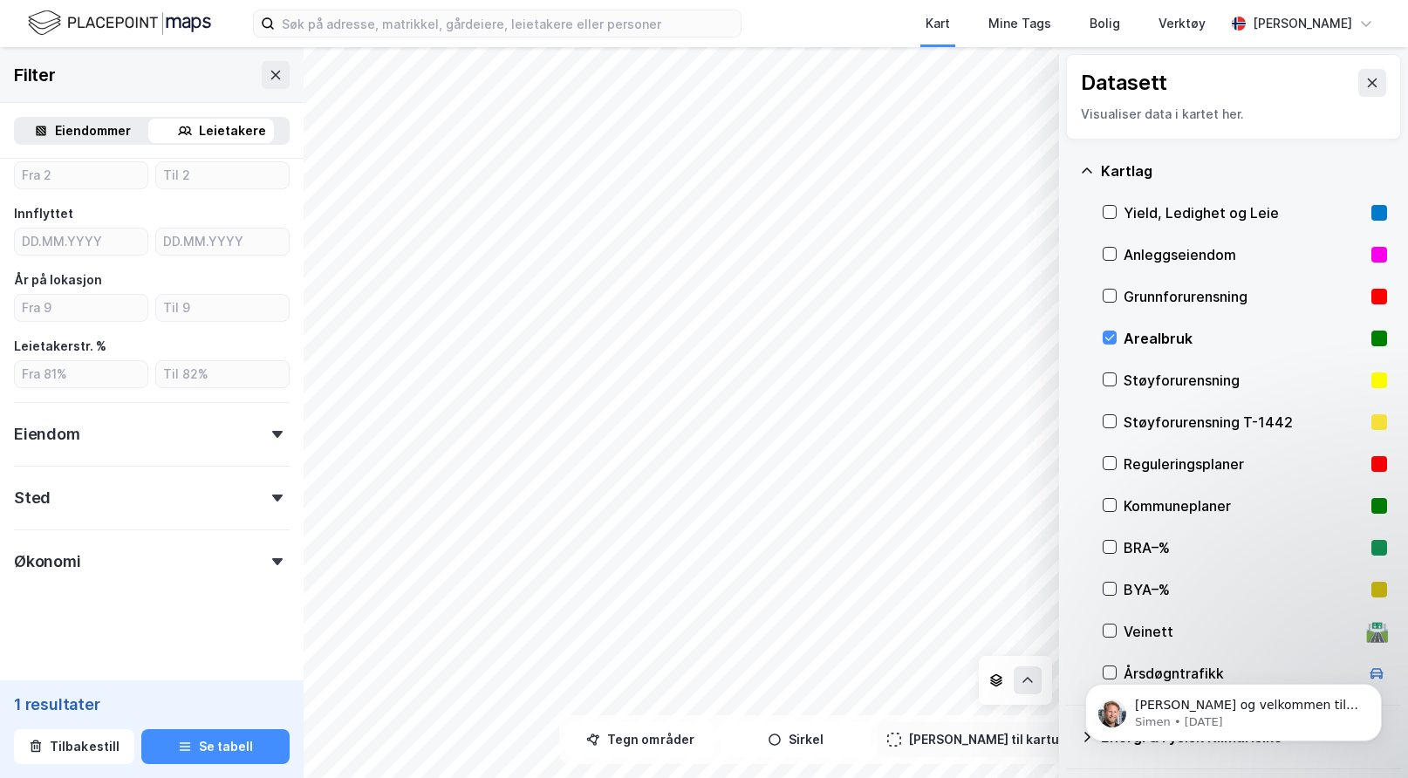
click at [272, 435] on icon at bounding box center [277, 434] width 10 height 7
click at [264, 489] on div "Sted" at bounding box center [152, 491] width 276 height 50
click at [272, 558] on icon at bounding box center [277, 561] width 10 height 7
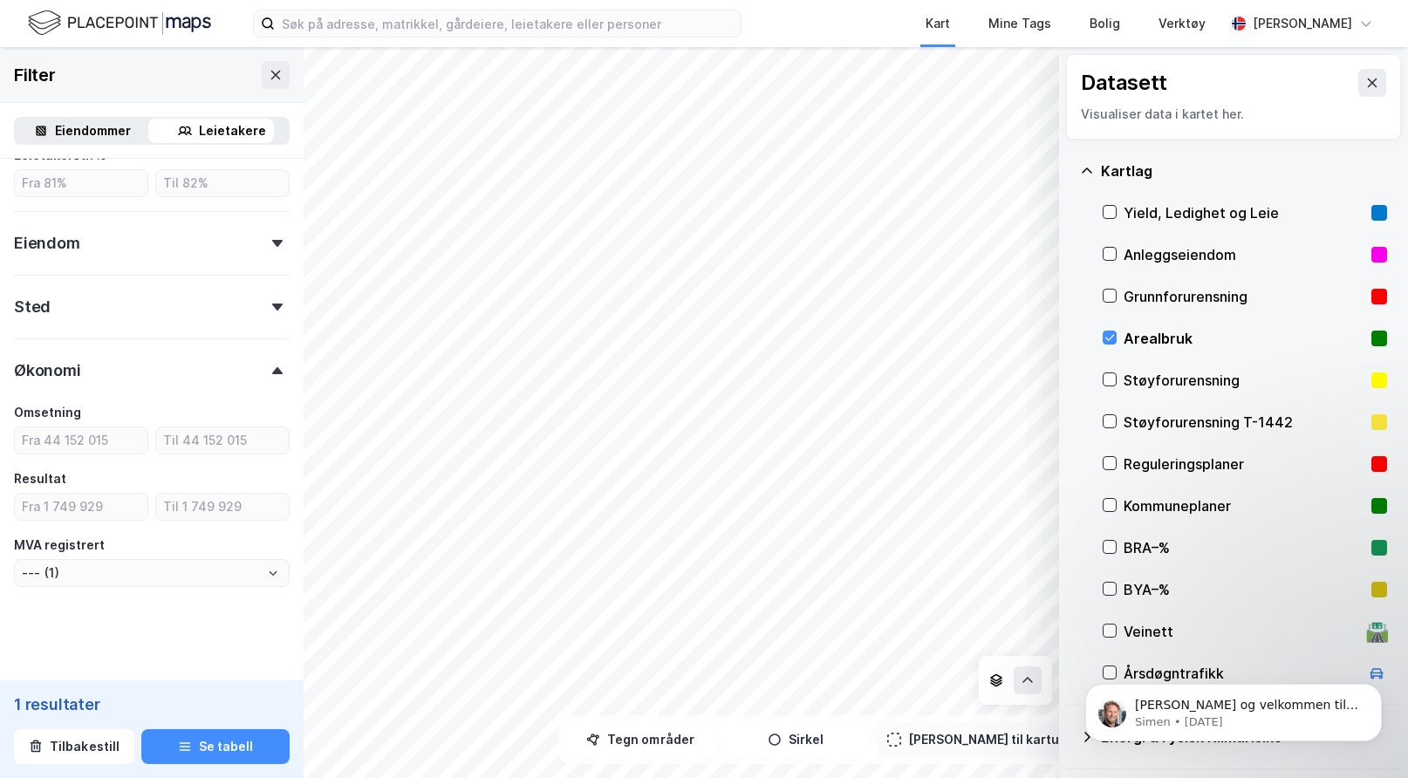
scroll to position [611, 0]
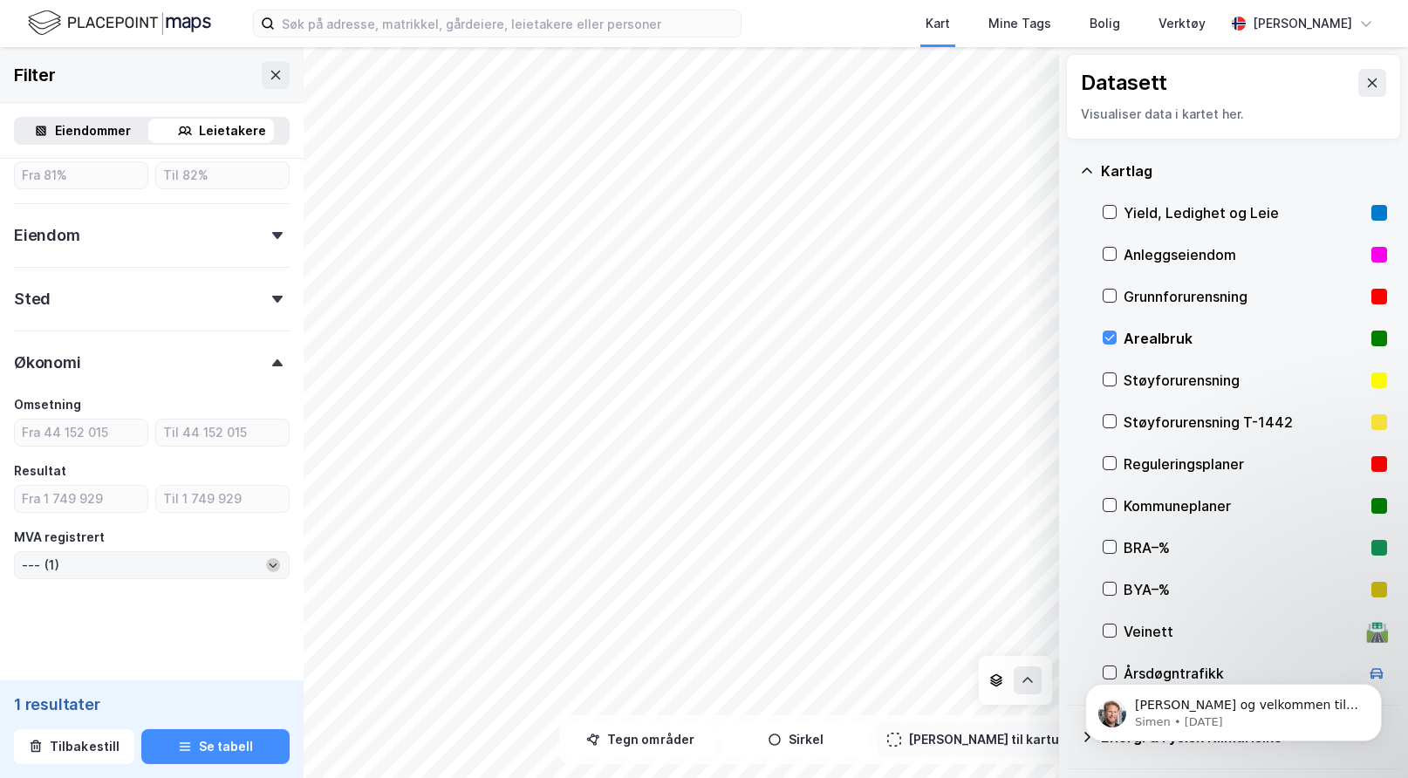
click at [268, 561] on icon "Open" at bounding box center [273, 565] width 10 height 10
click at [268, 561] on icon "Close" at bounding box center [273, 565] width 10 height 10
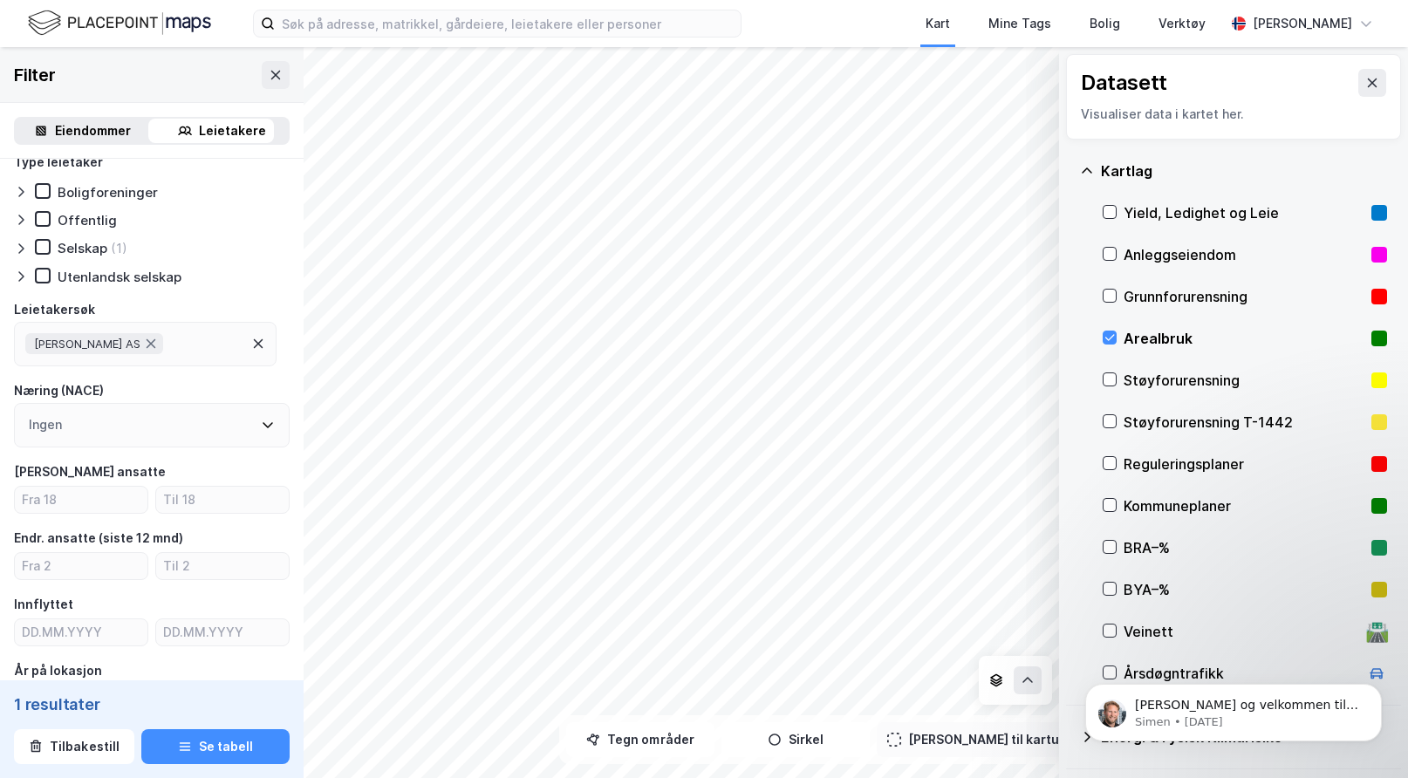
scroll to position [0, 0]
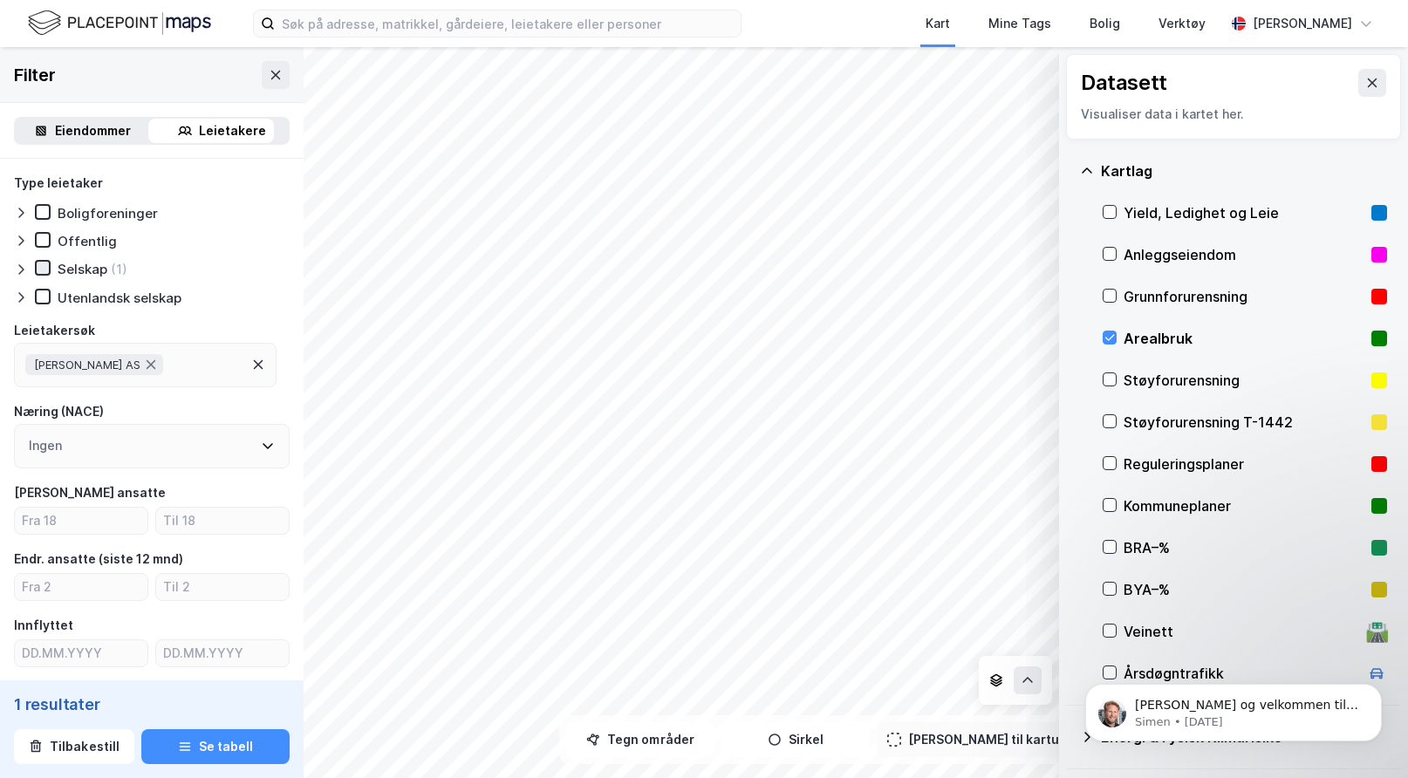
click at [44, 264] on icon at bounding box center [43, 268] width 12 height 12
click at [209, 127] on div "Leietakere" at bounding box center [232, 130] width 67 height 21
click at [1108, 458] on icon at bounding box center [1109, 463] width 12 height 12
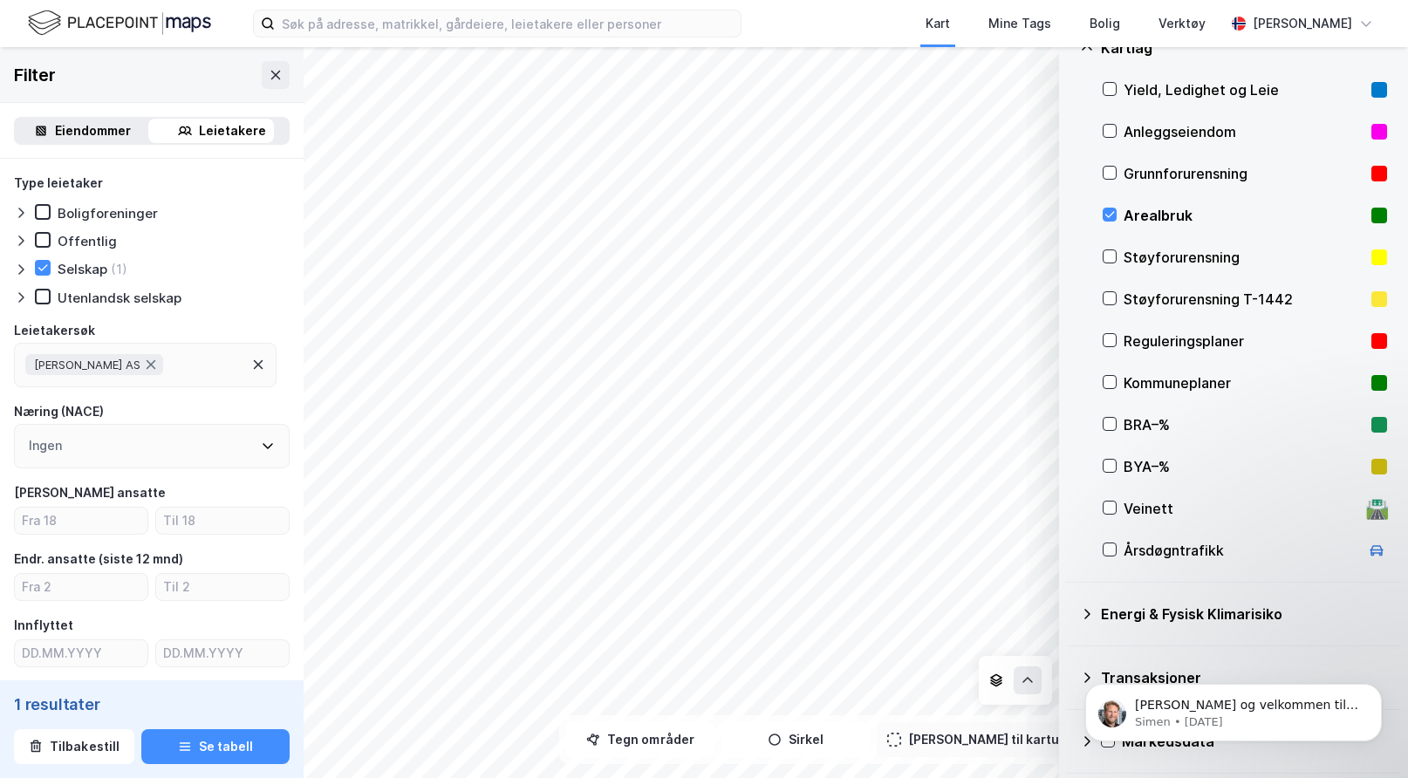
scroll to position [124, 0]
click at [1111, 381] on icon at bounding box center [1109, 381] width 12 height 12
click at [1109, 210] on icon at bounding box center [1109, 214] width 12 height 12
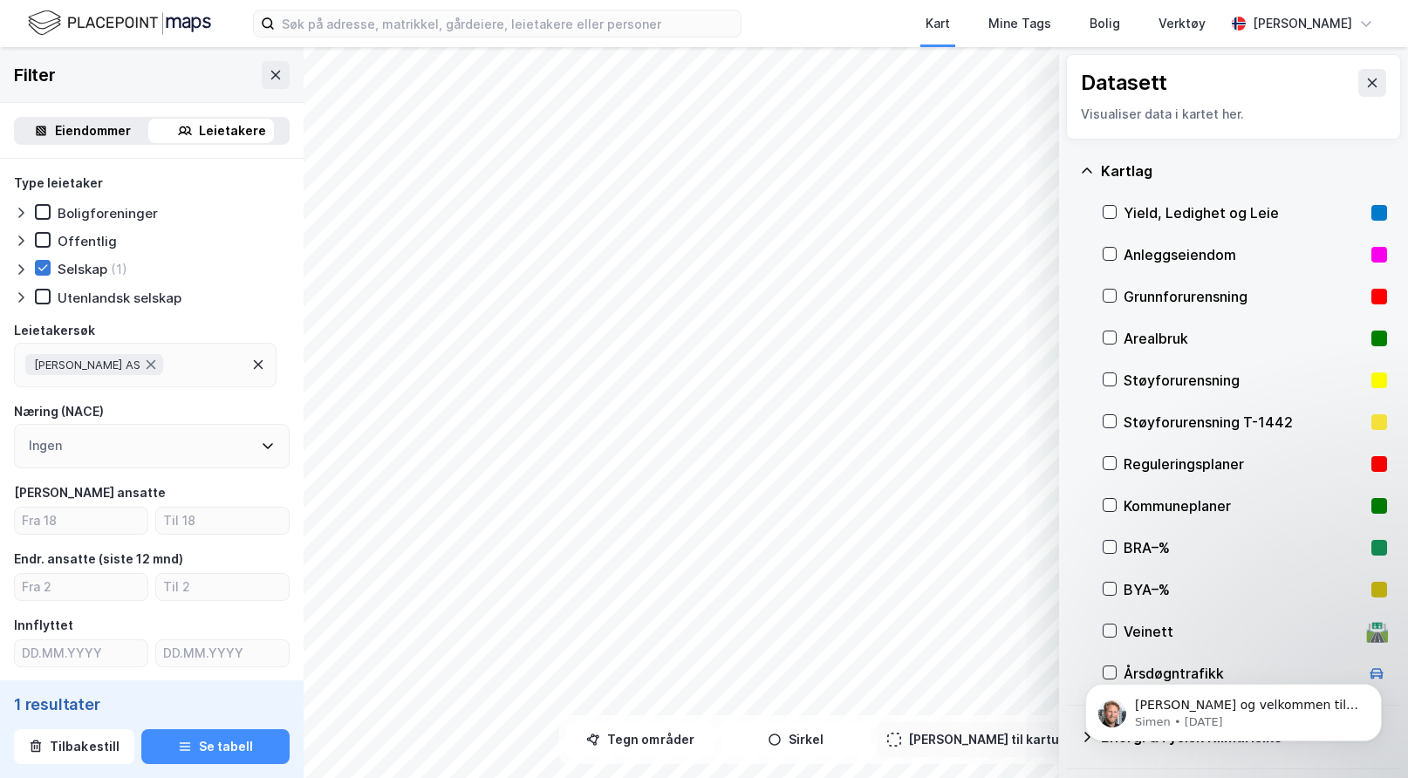
click at [41, 264] on icon at bounding box center [43, 268] width 12 height 12
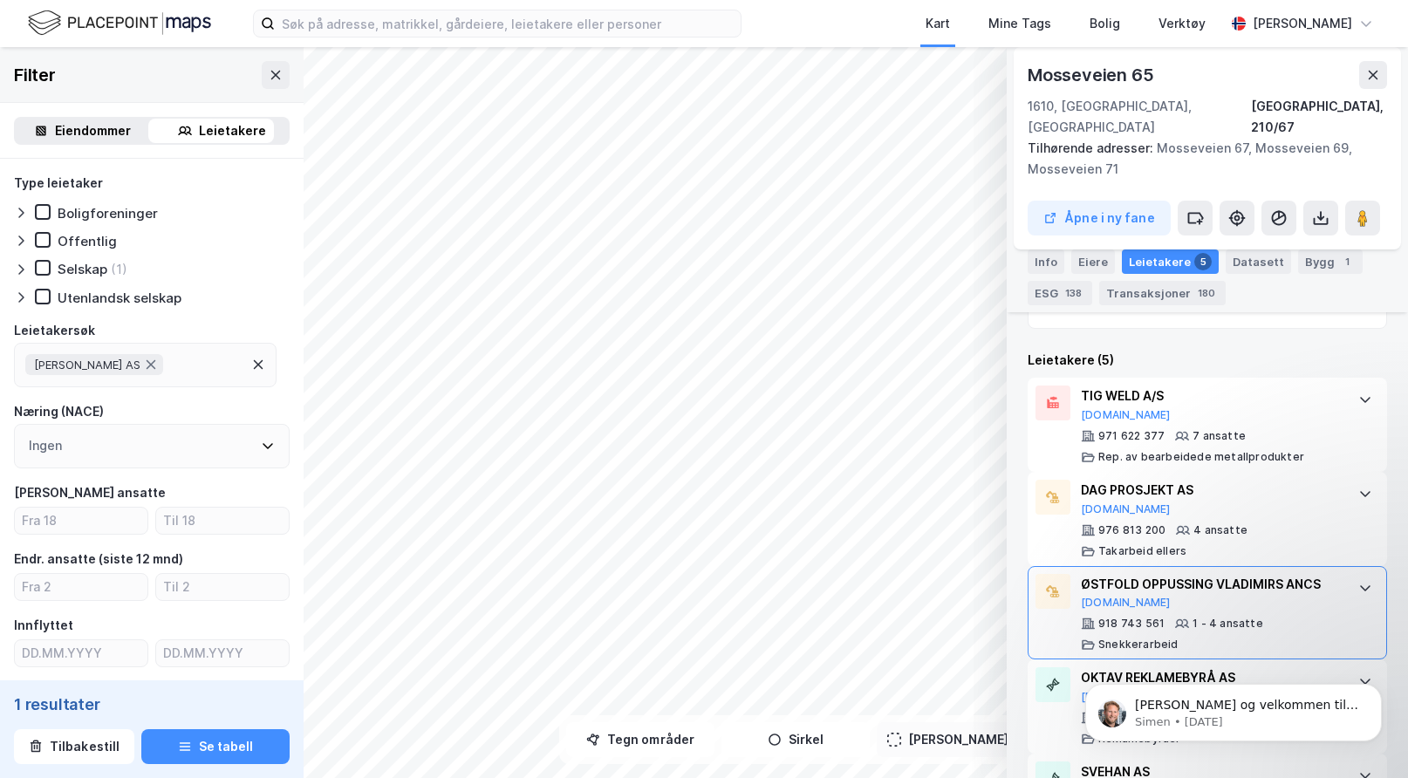
scroll to position [635, 0]
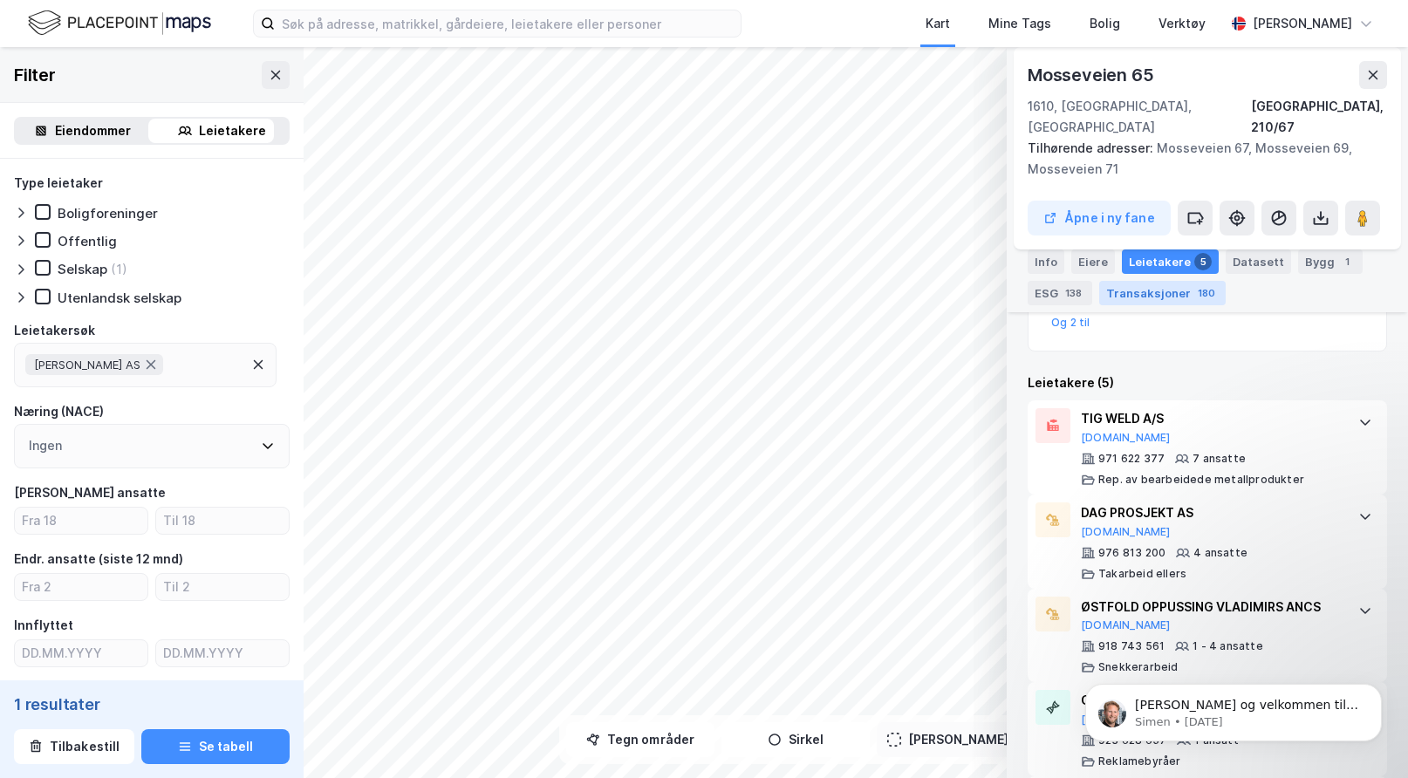
click at [1148, 288] on div "Transaksjoner 180" at bounding box center [1162, 293] width 126 height 24
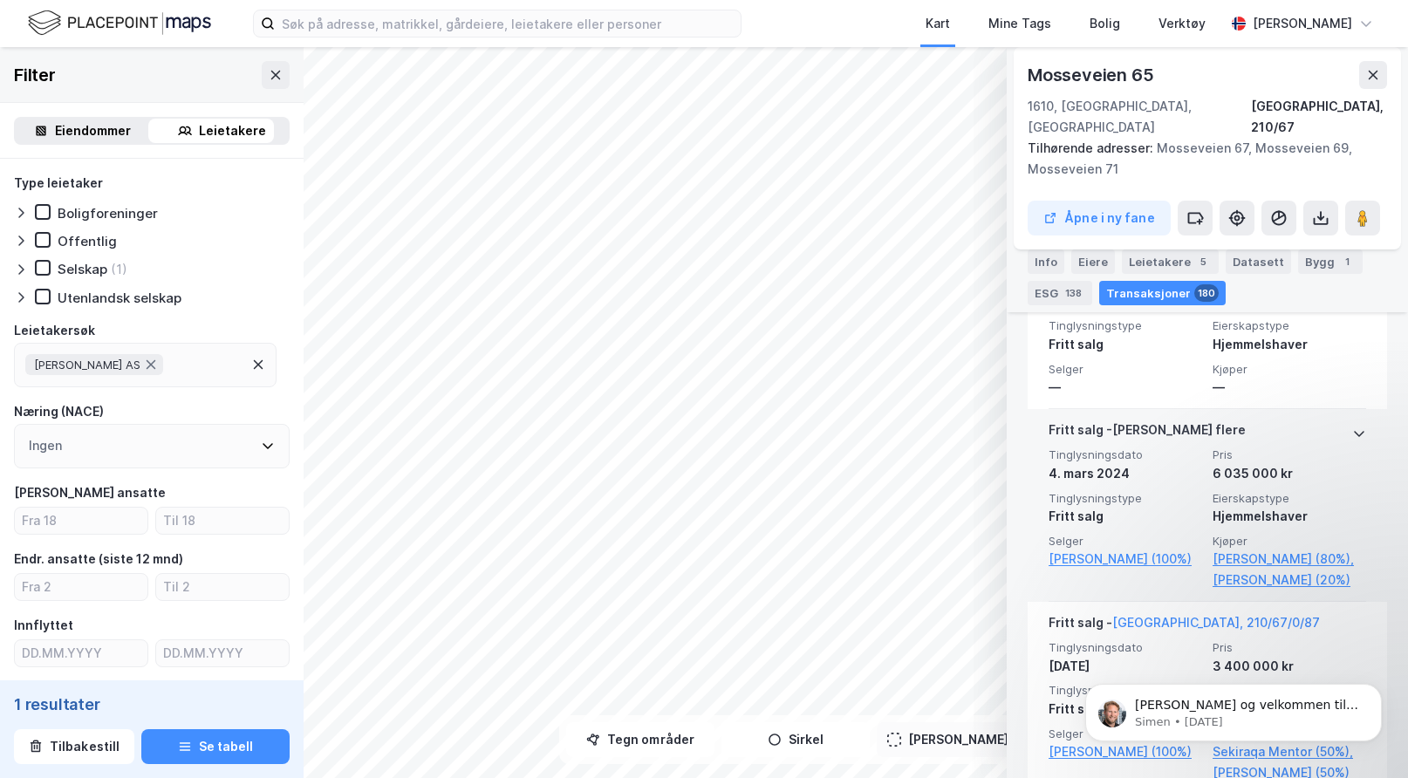
scroll to position [5258, 0]
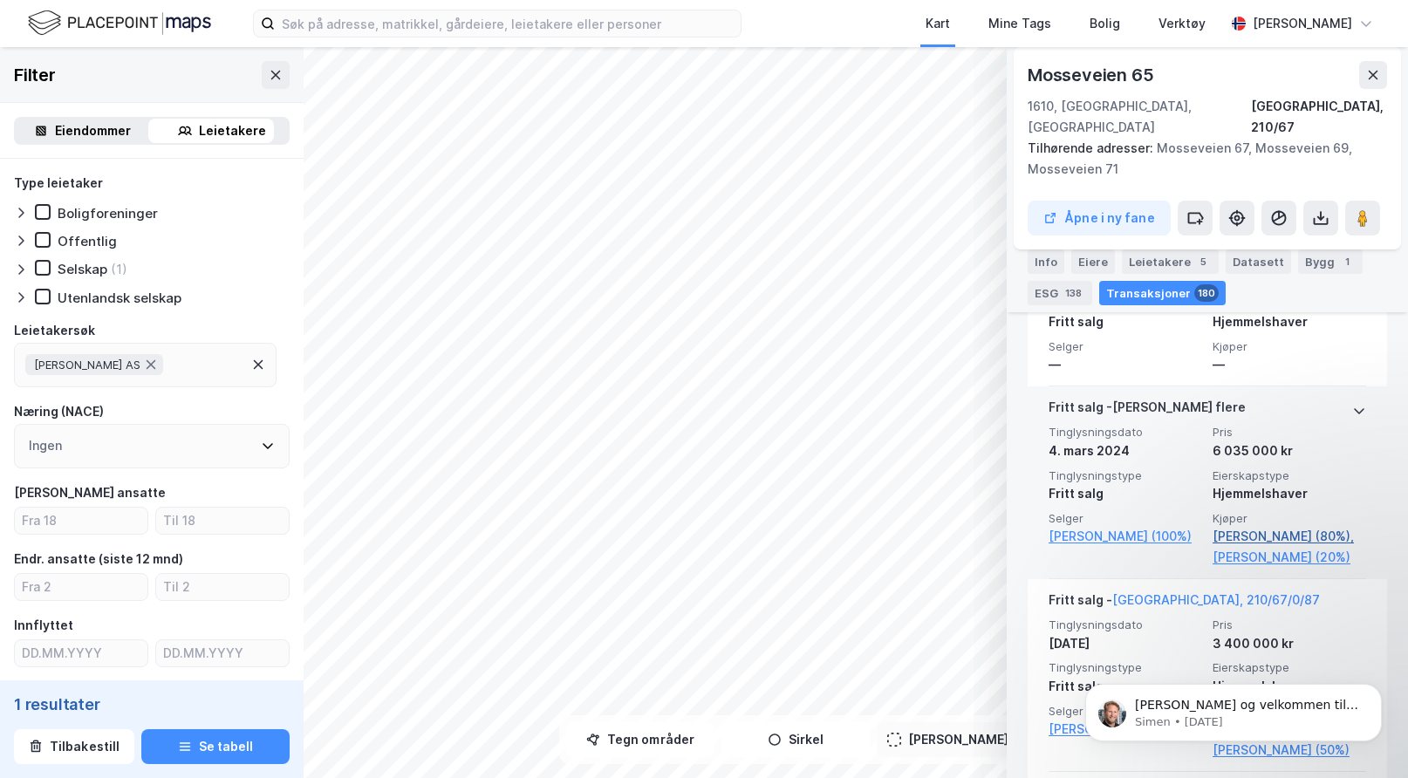
click at [1246, 526] on link "[PERSON_NAME] (80%)," at bounding box center [1289, 536] width 154 height 21
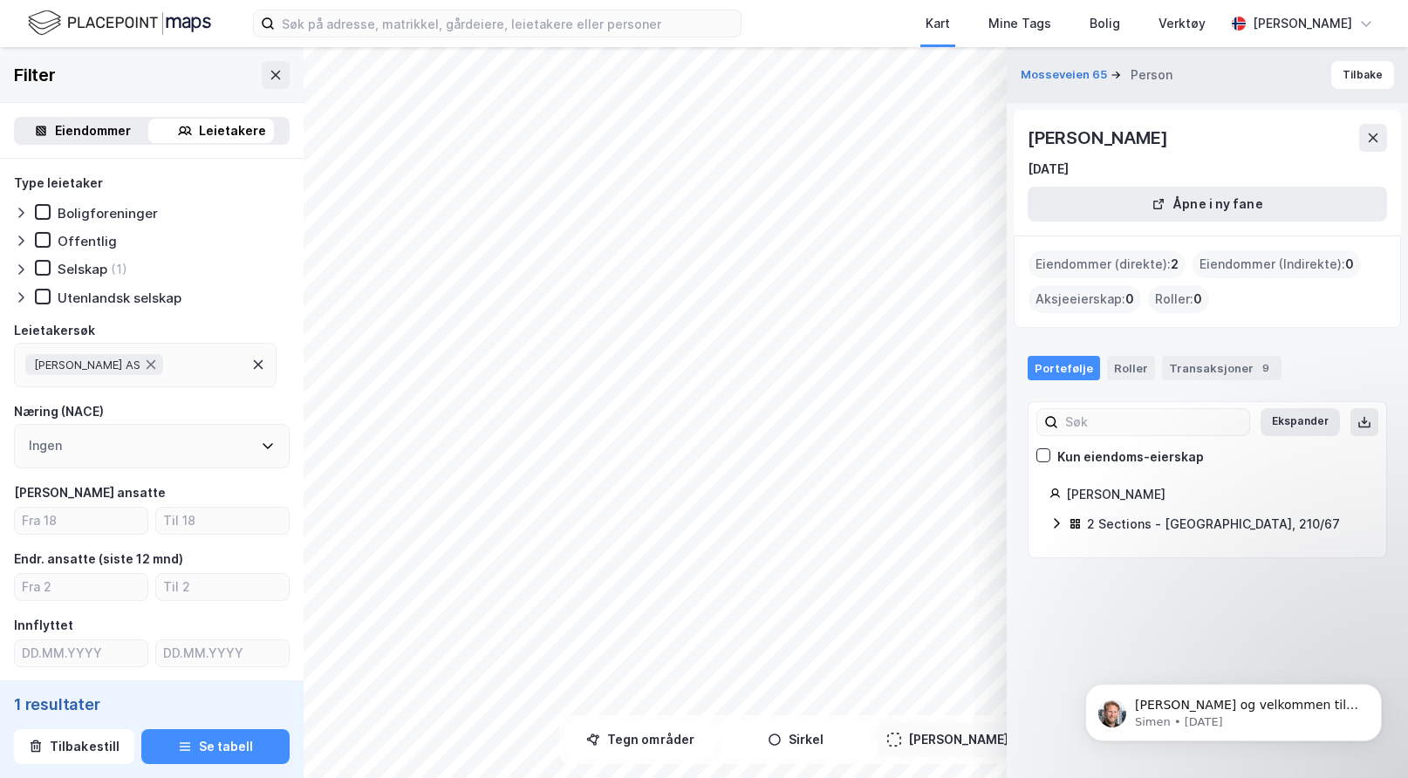
click at [1061, 516] on icon at bounding box center [1056, 523] width 14 height 14
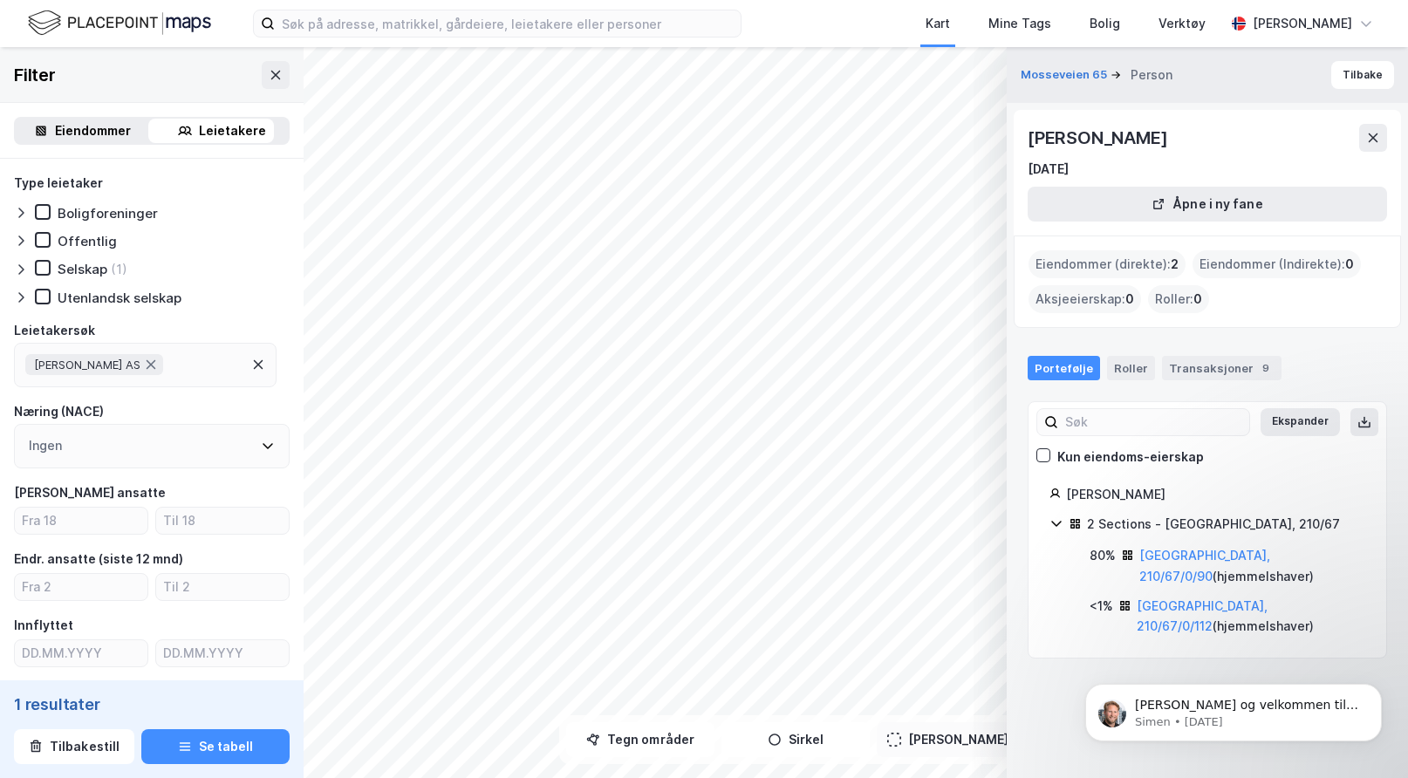
click at [1055, 518] on icon at bounding box center [1056, 523] width 14 height 14
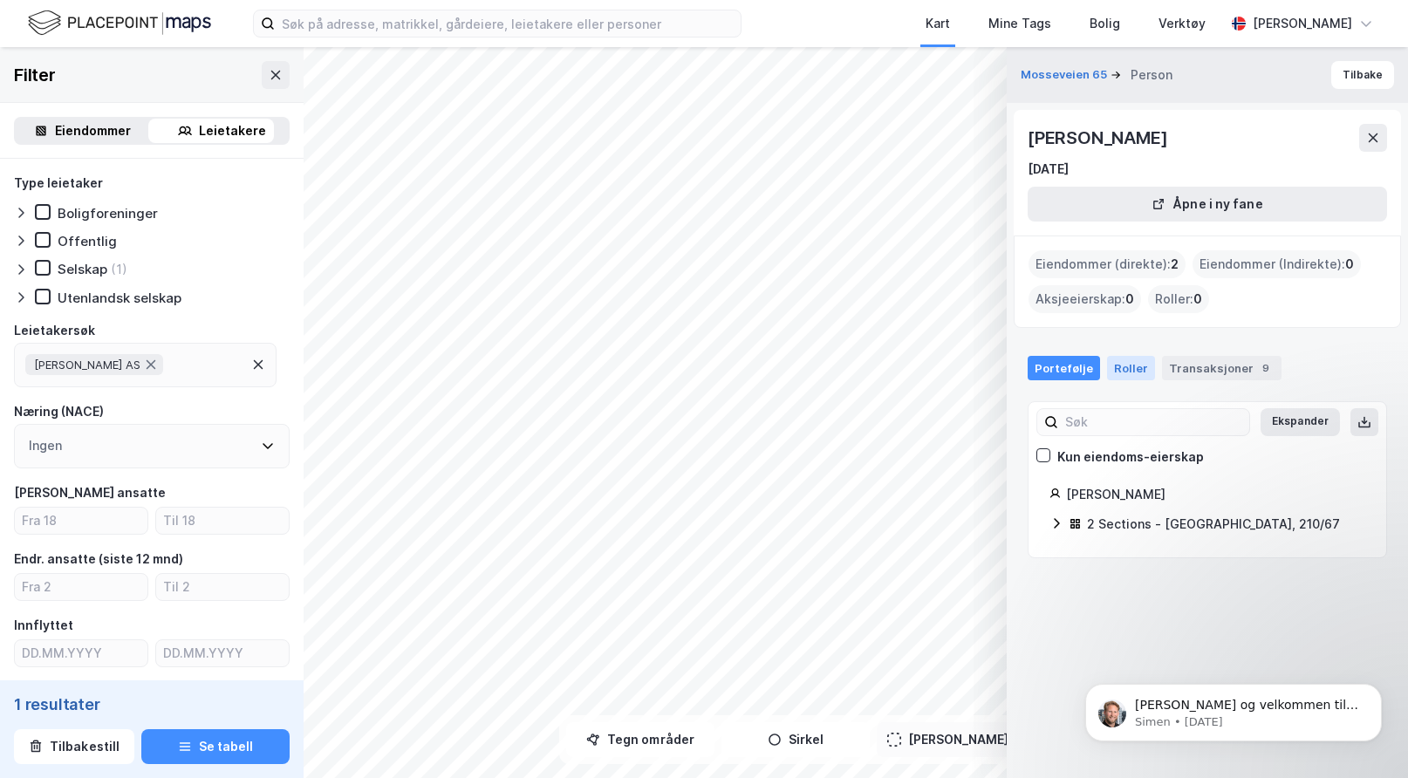
click at [1116, 362] on div "Roller" at bounding box center [1131, 368] width 48 height 24
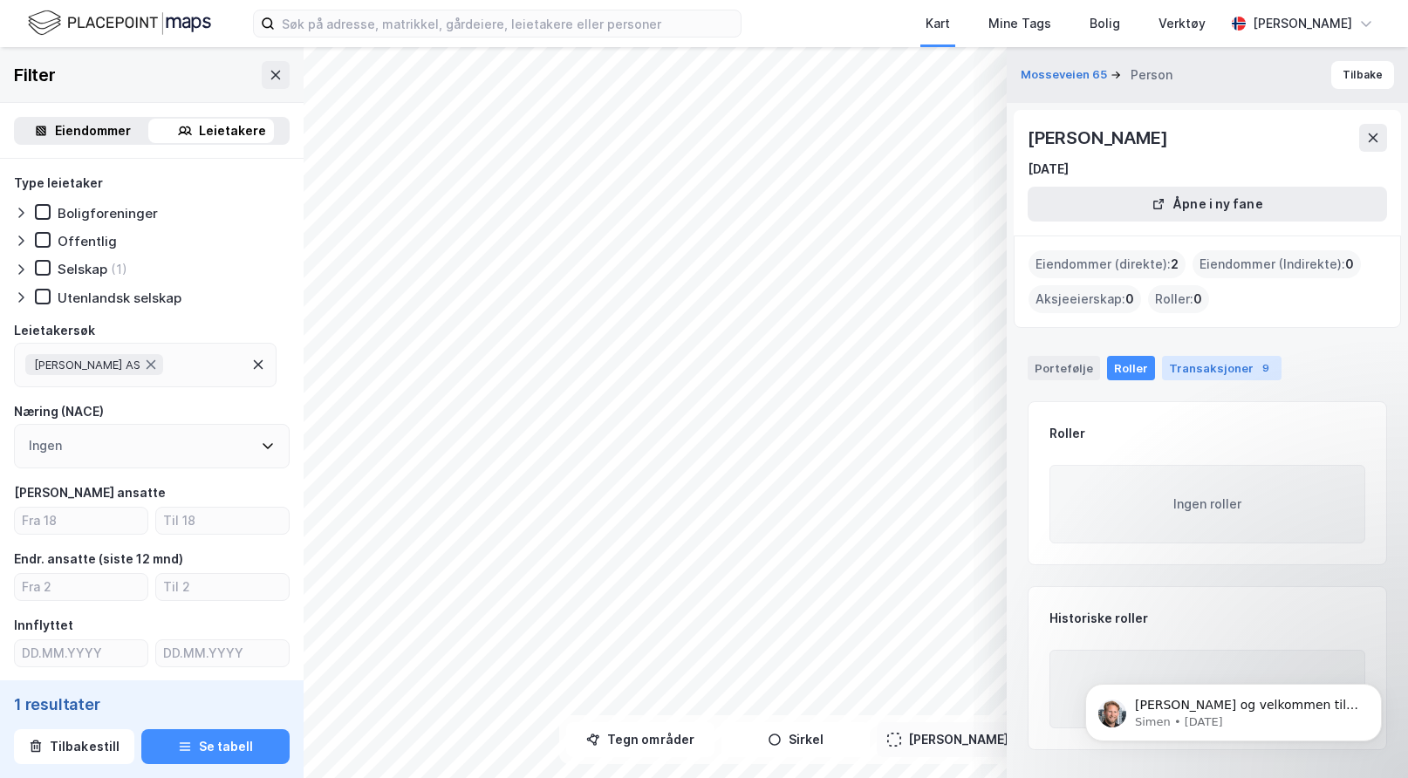
click at [1198, 366] on div "Transaksjoner 9" at bounding box center [1221, 368] width 119 height 24
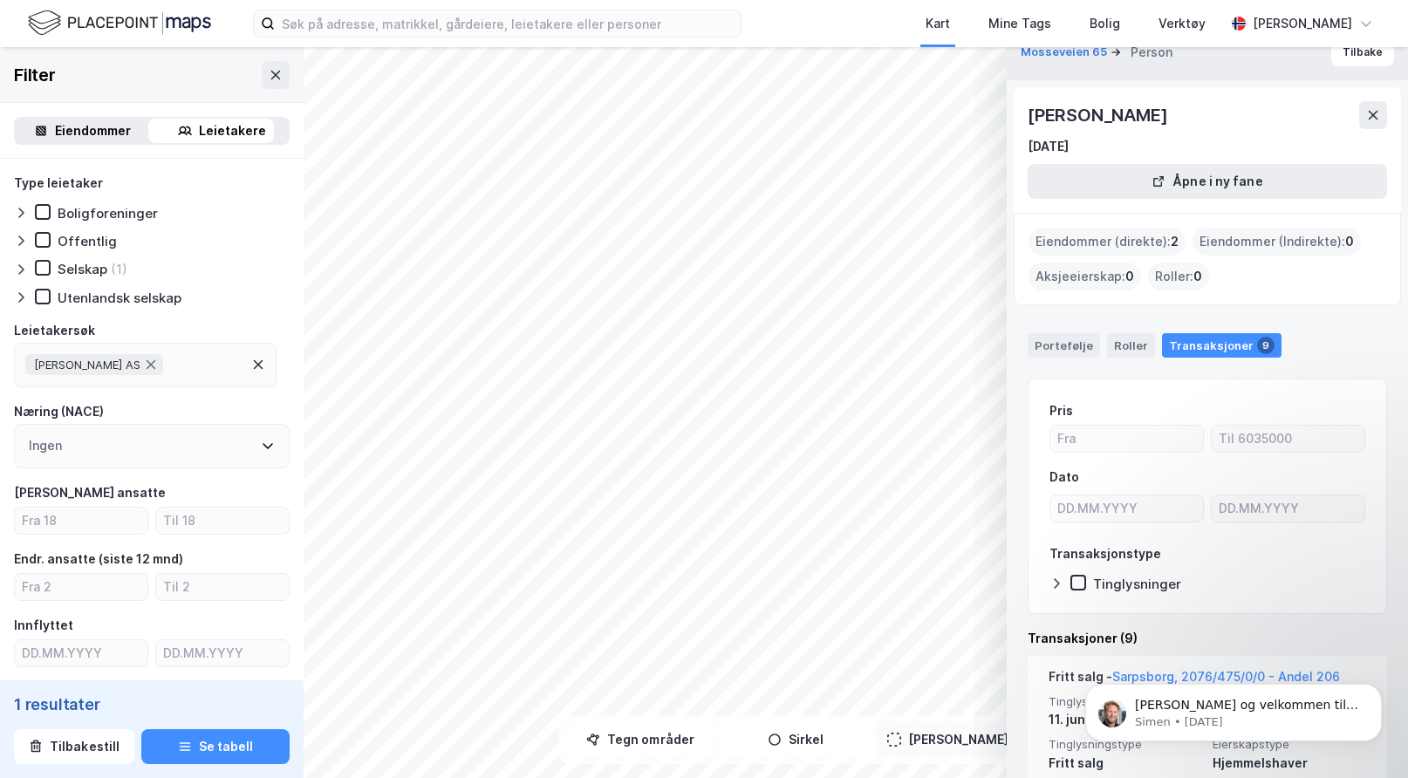
scroll to position [0, 0]
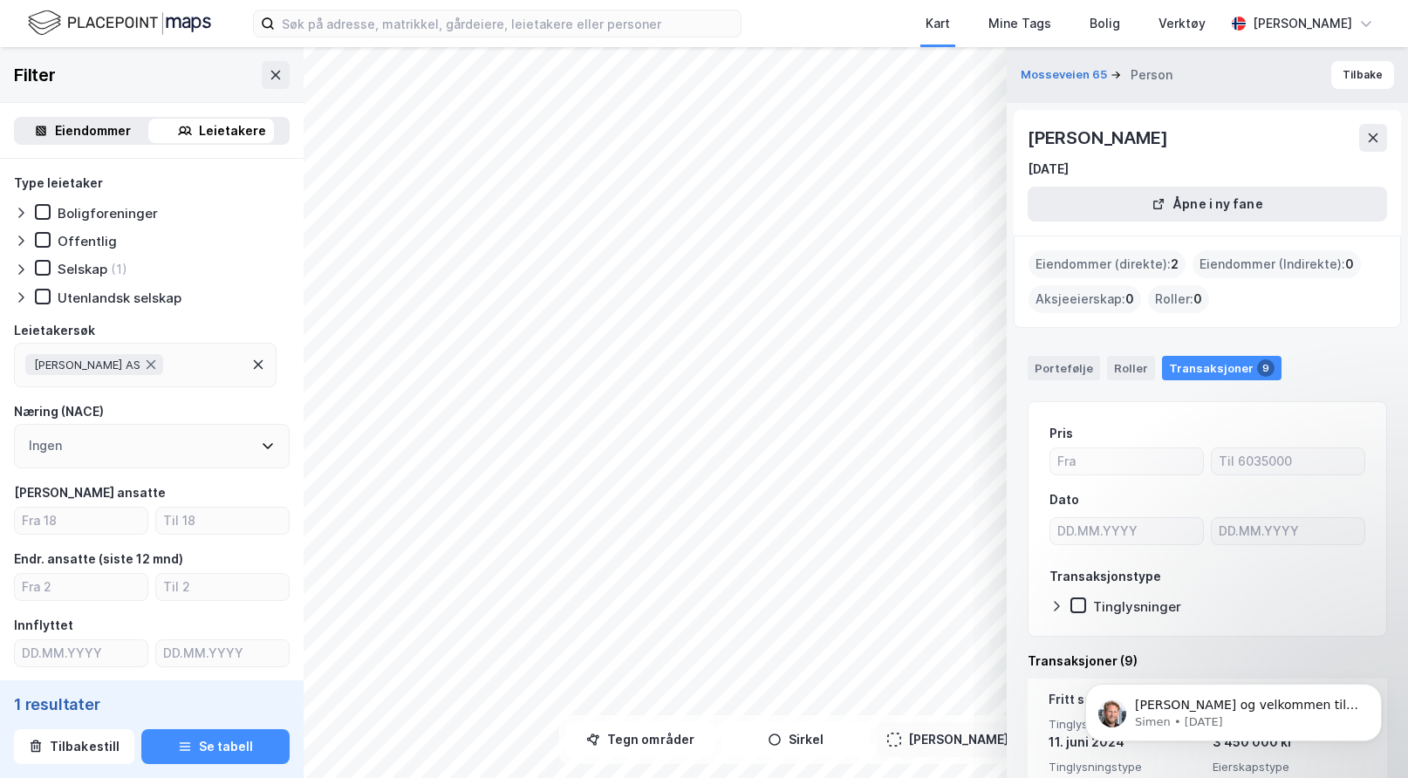
click at [1294, 306] on div "Eiendommer (direkte) : 2 Eiendommer (Indirekte) : 0 Aksjeeierskap : 0 Roller : 0" at bounding box center [1207, 281] width 358 height 63
click at [1370, 131] on icon at bounding box center [1373, 138] width 14 height 14
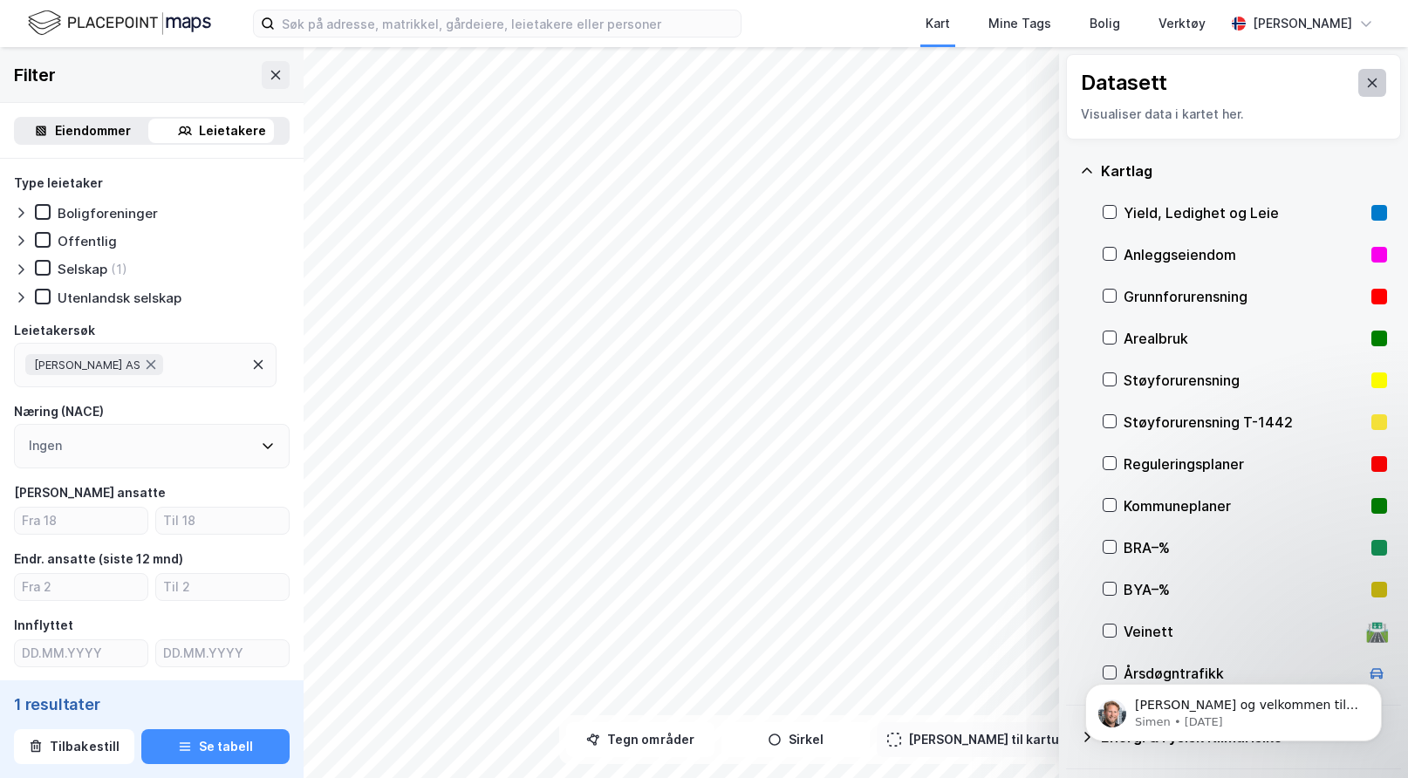
click at [1365, 78] on icon at bounding box center [1372, 83] width 14 height 14
